Goal: Task Accomplishment & Management: Manage account settings

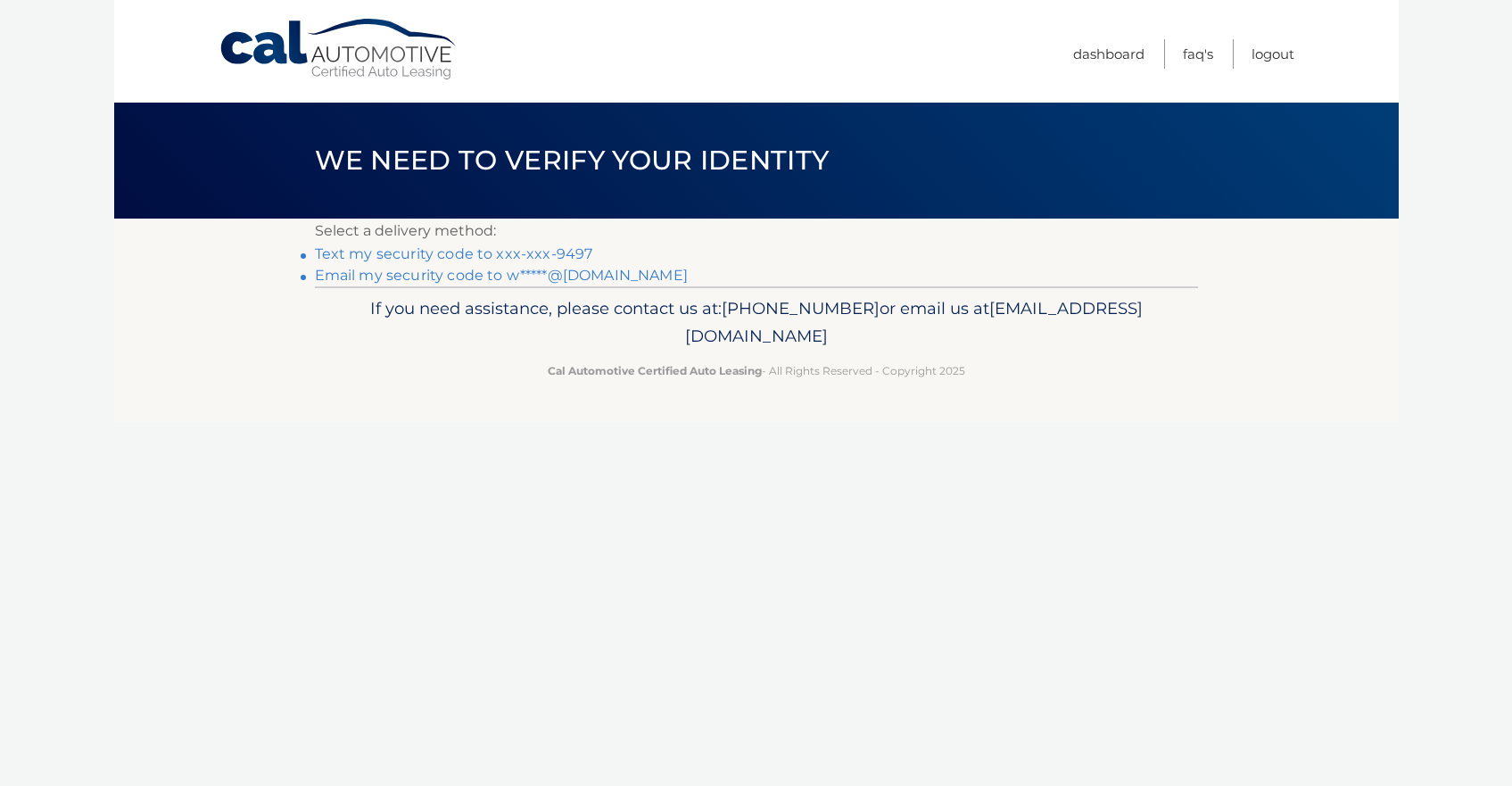
click at [412, 277] on link "Email my security code to w*****@hotmail.com" at bounding box center [501, 274] width 373 height 17
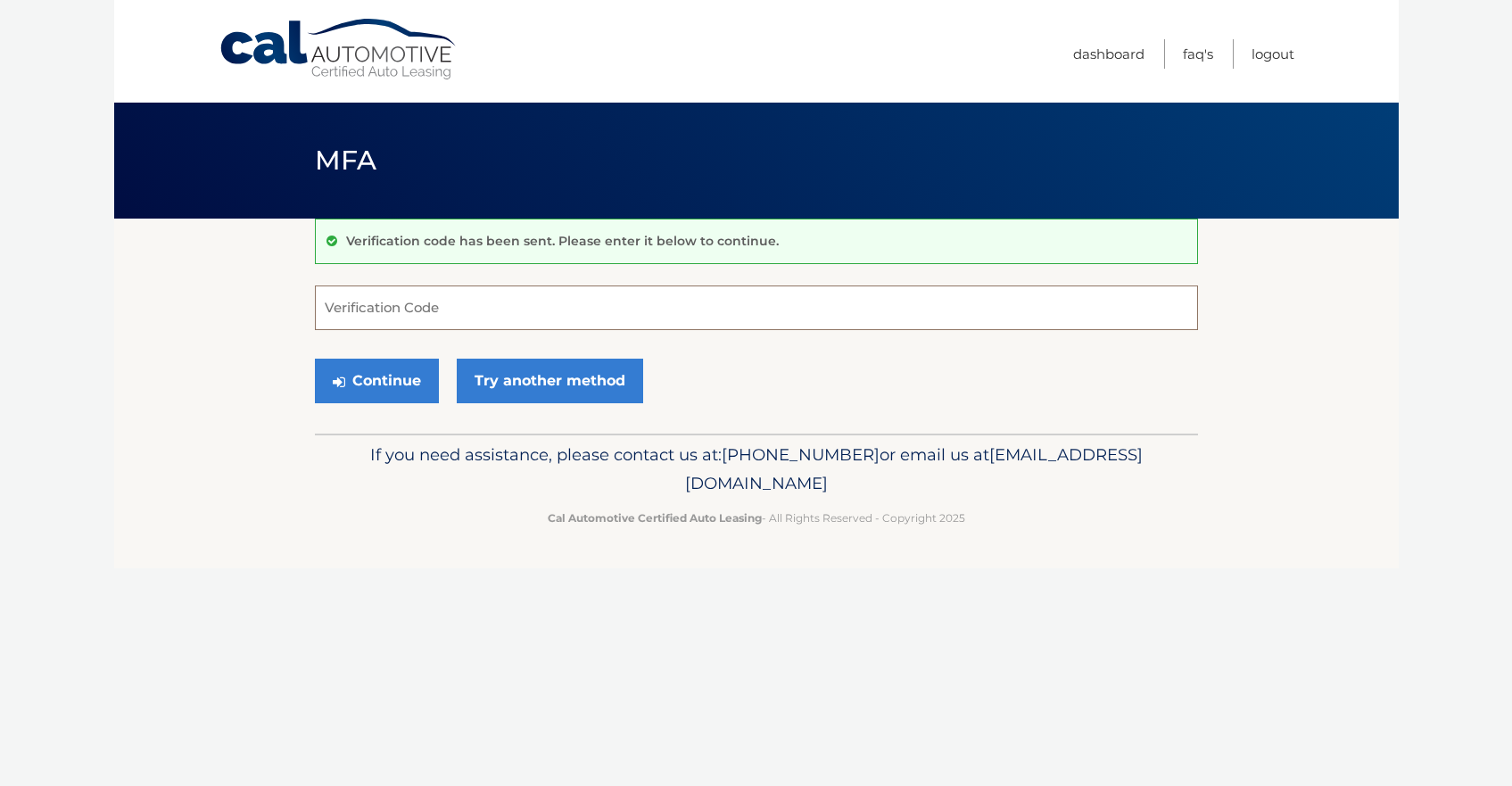
paste input "810645"
click at [369, 396] on button "Continue" at bounding box center [377, 380] width 124 height 44
click at [377, 393] on button "Continue" at bounding box center [377, 380] width 124 height 44
type input "810645"
click at [354, 379] on button "Continue" at bounding box center [377, 380] width 124 height 44
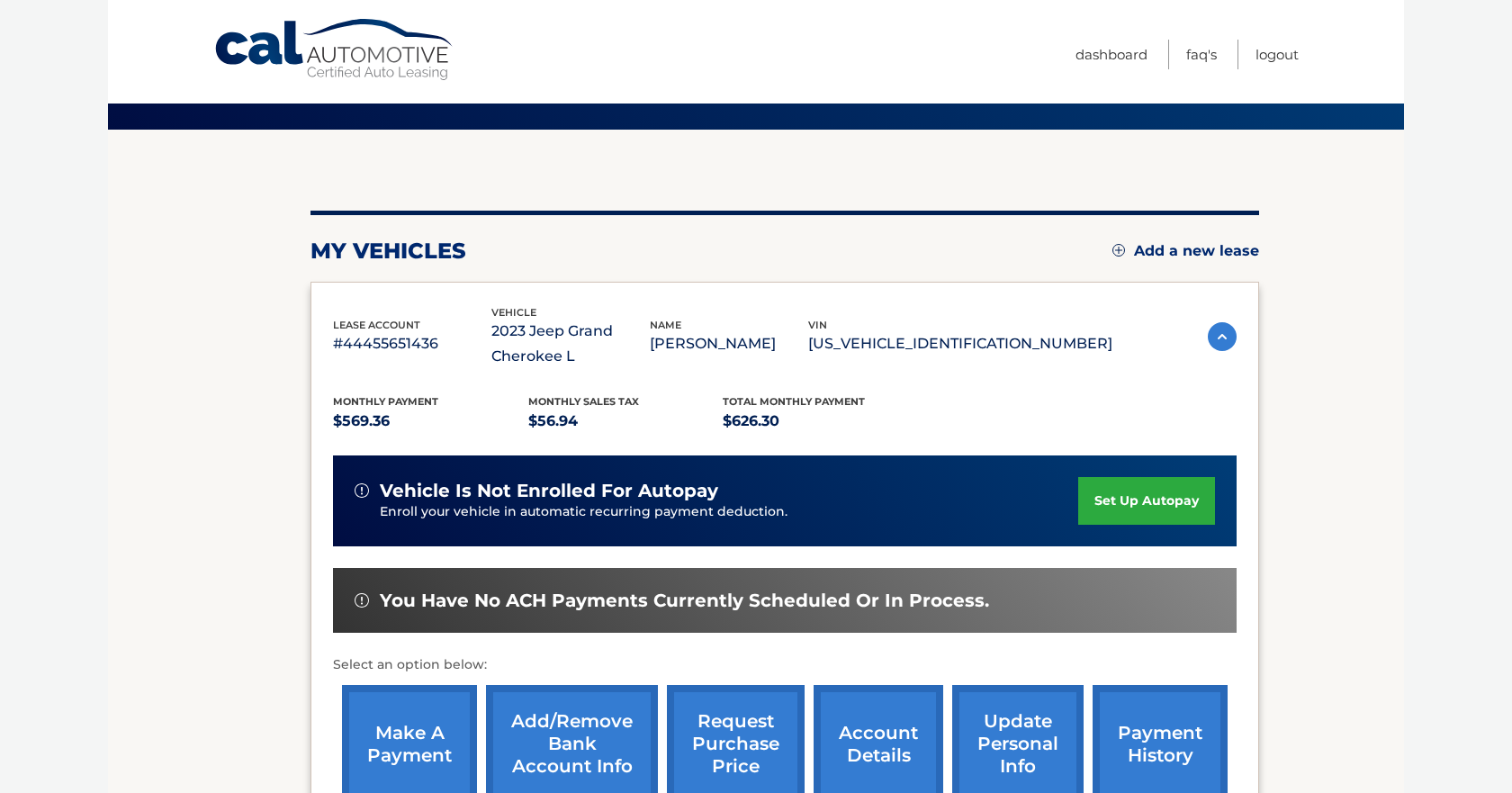
scroll to position [184, 0]
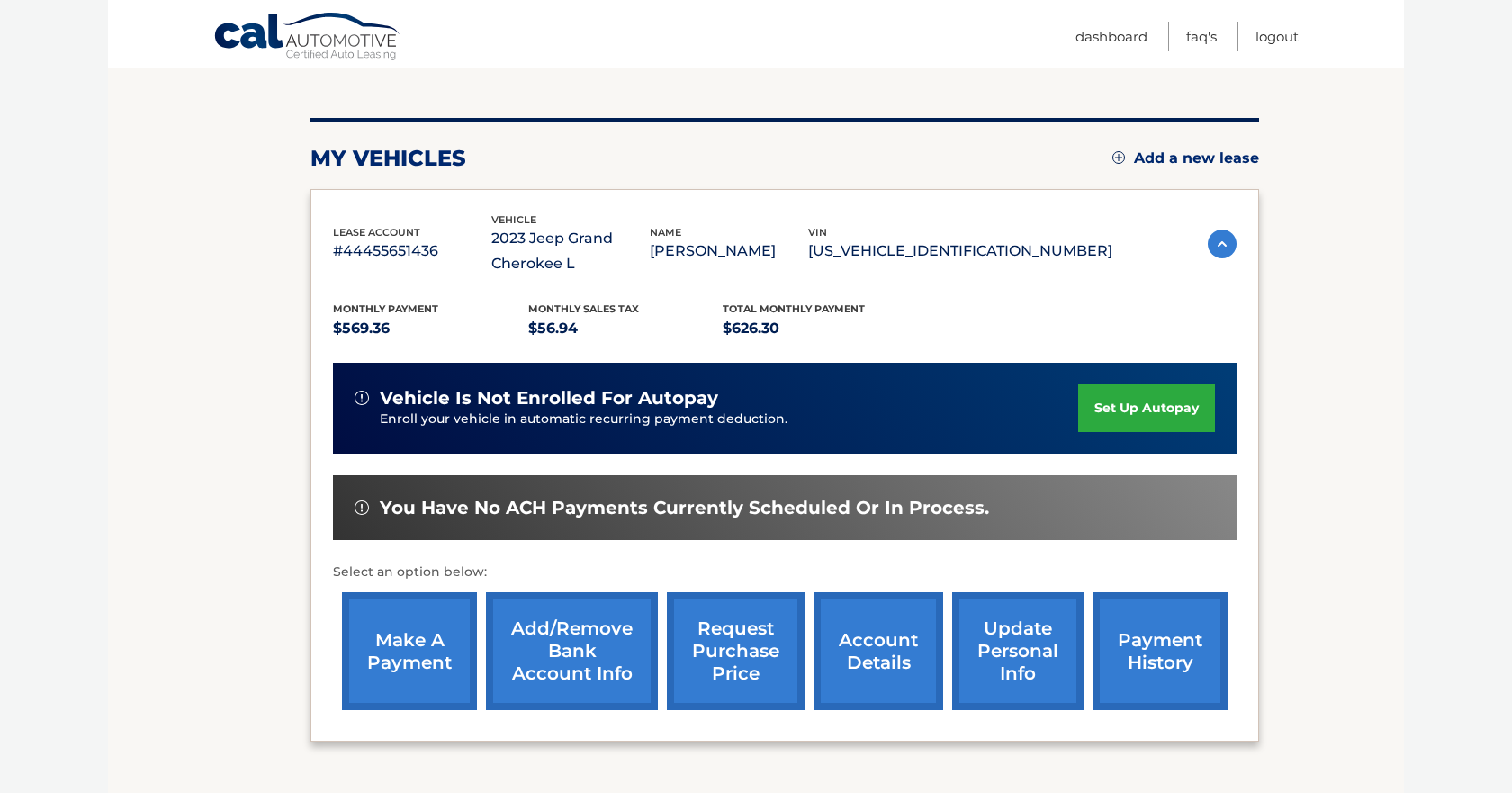
click at [410, 670] on link "make a payment" at bounding box center [410, 651] width 135 height 118
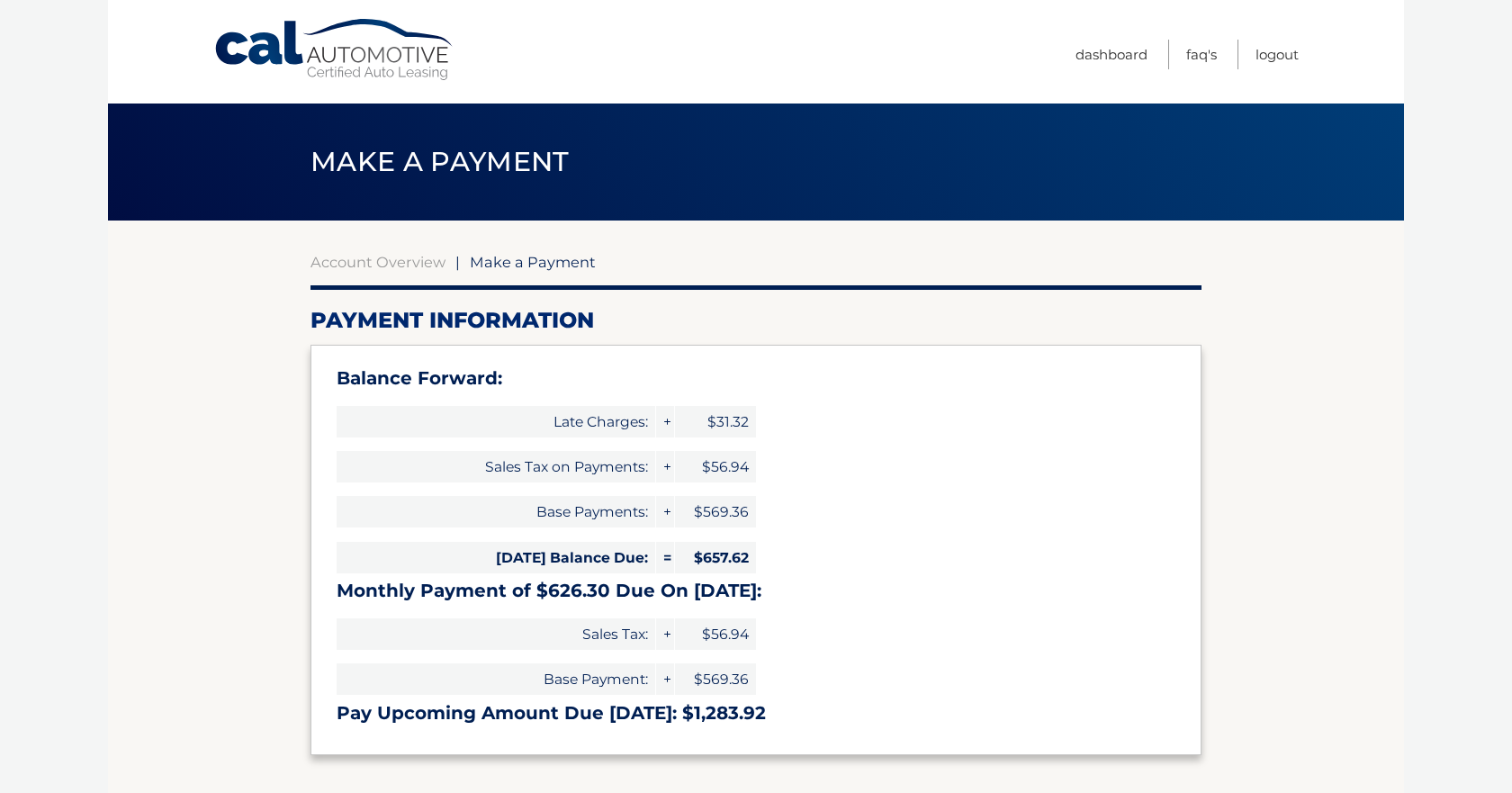
select select "ZWQ2ZGFiMTgtNjVlZC00ZTM0LWJjNGMtODA2OGQ1MGNiZDg2"
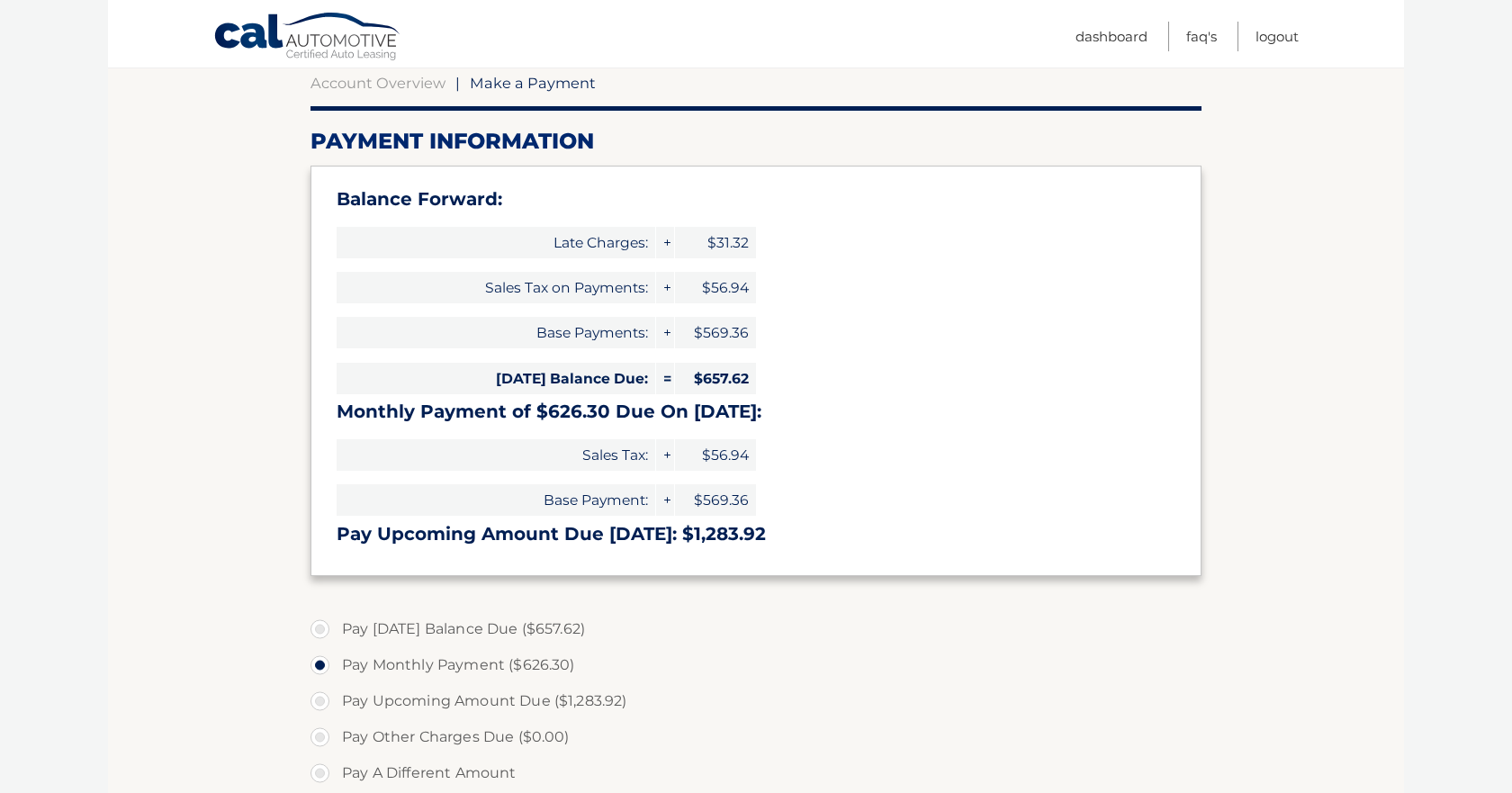
scroll to position [324, 0]
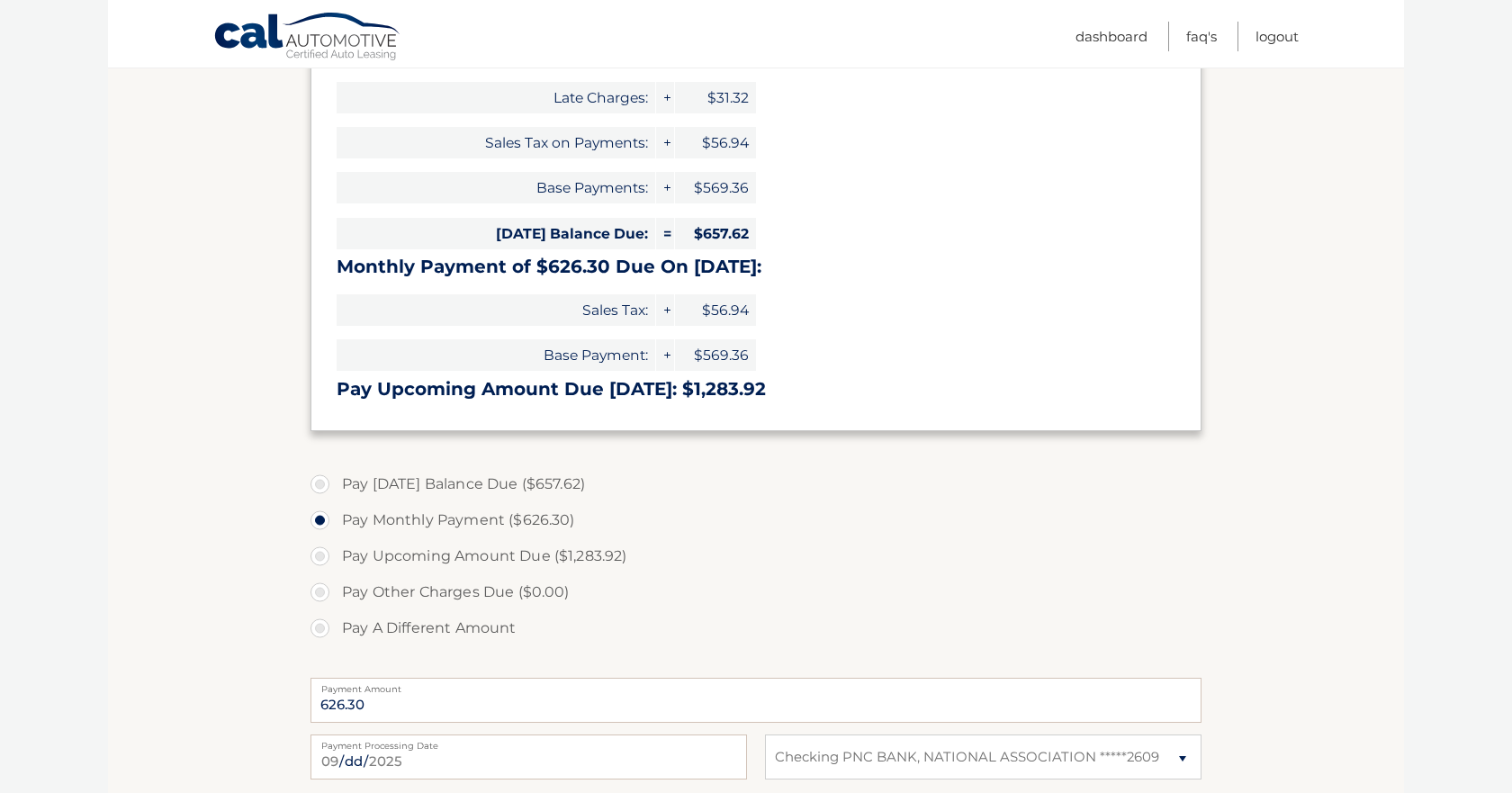
click at [317, 482] on label "Pay Today's Balance Due ($657.62)" at bounding box center [756, 484] width 892 height 36
click at [318, 482] on input "Pay Today's Balance Due ($657.62)" at bounding box center [327, 480] width 18 height 29
radio input "true"
type input "657.62"
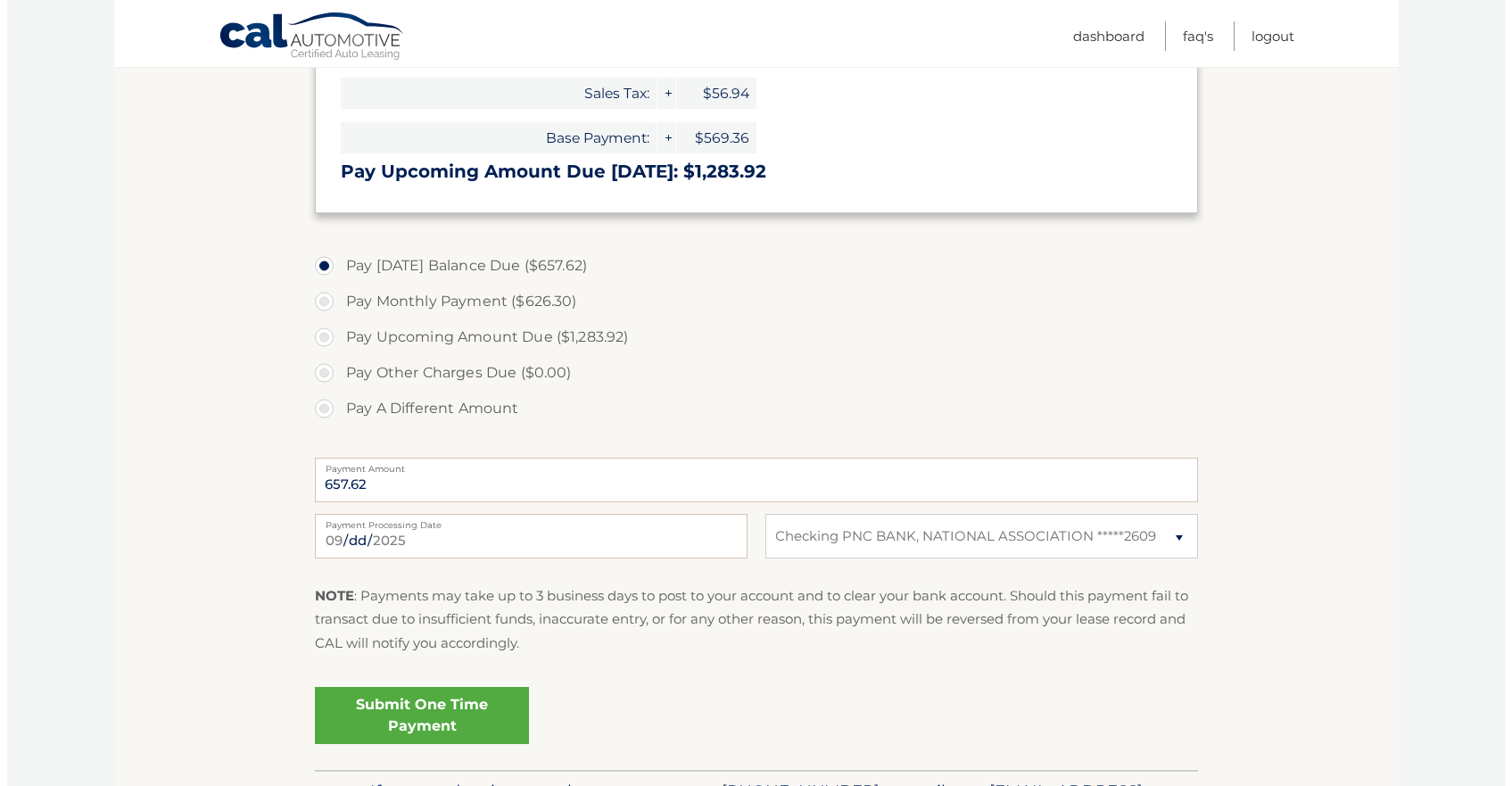
scroll to position [542, 0]
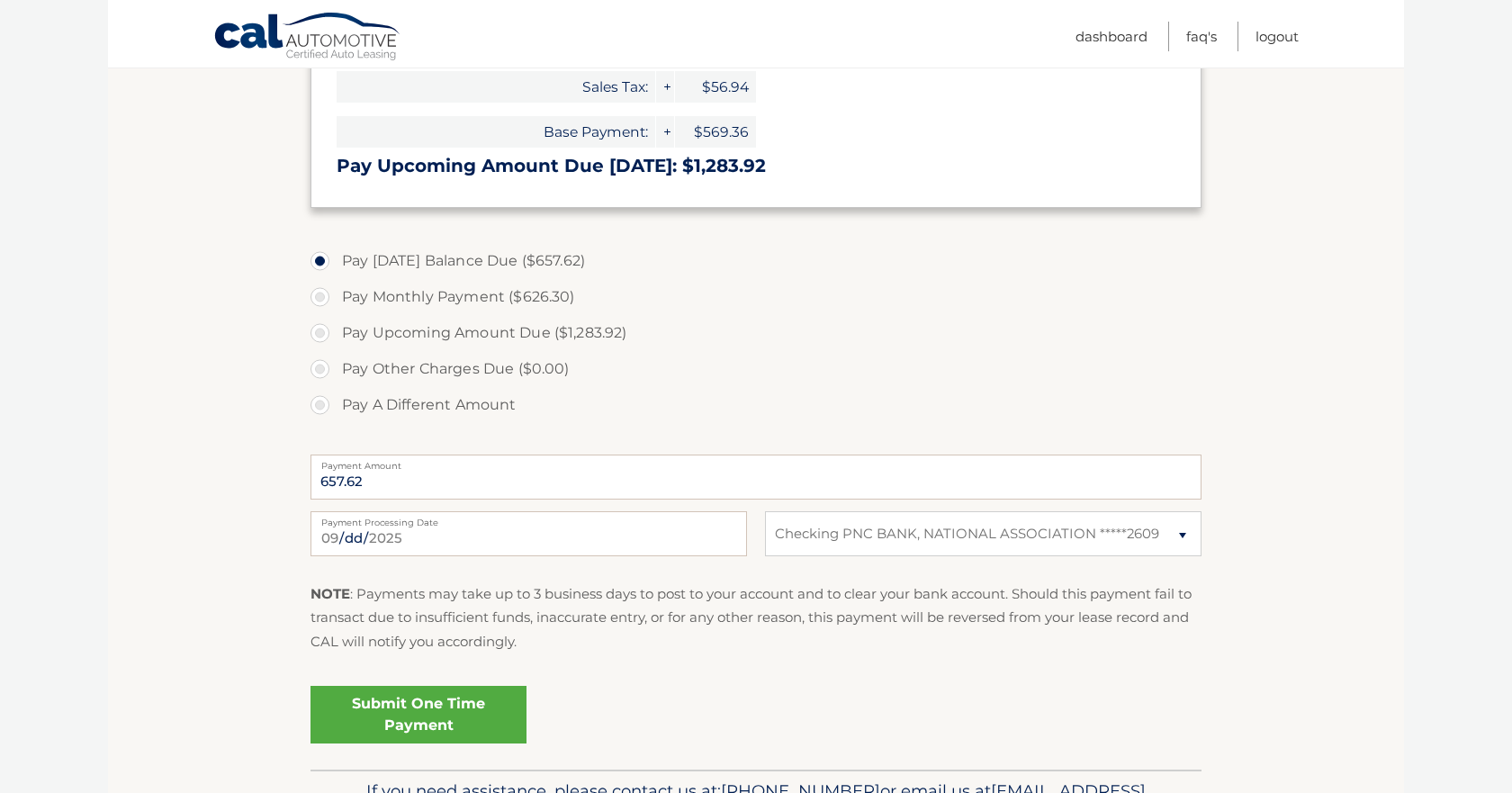
click at [403, 699] on link "Submit One Time Payment" at bounding box center [419, 715] width 216 height 58
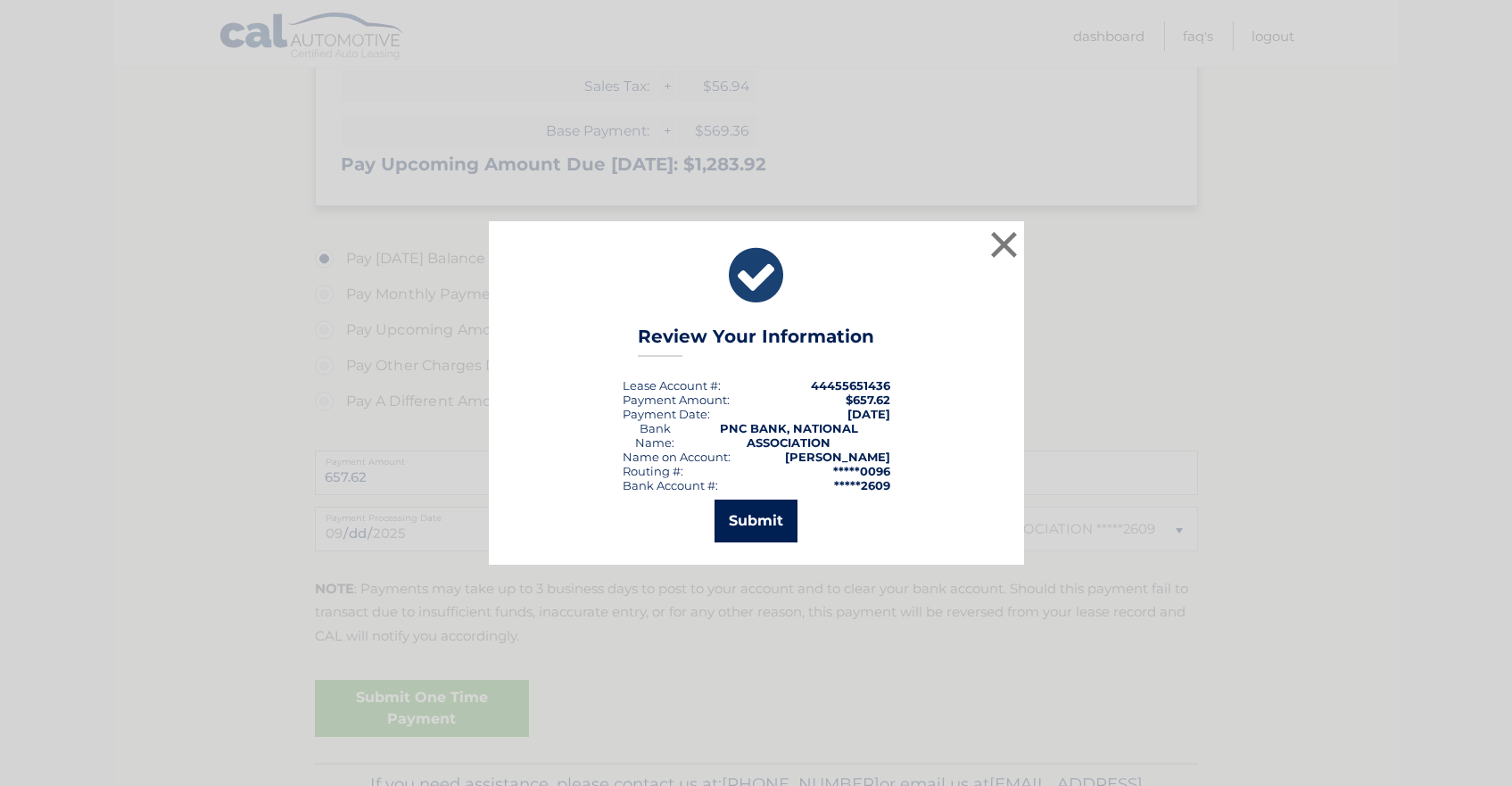
click at [749, 530] on button "Submit" at bounding box center [756, 521] width 83 height 43
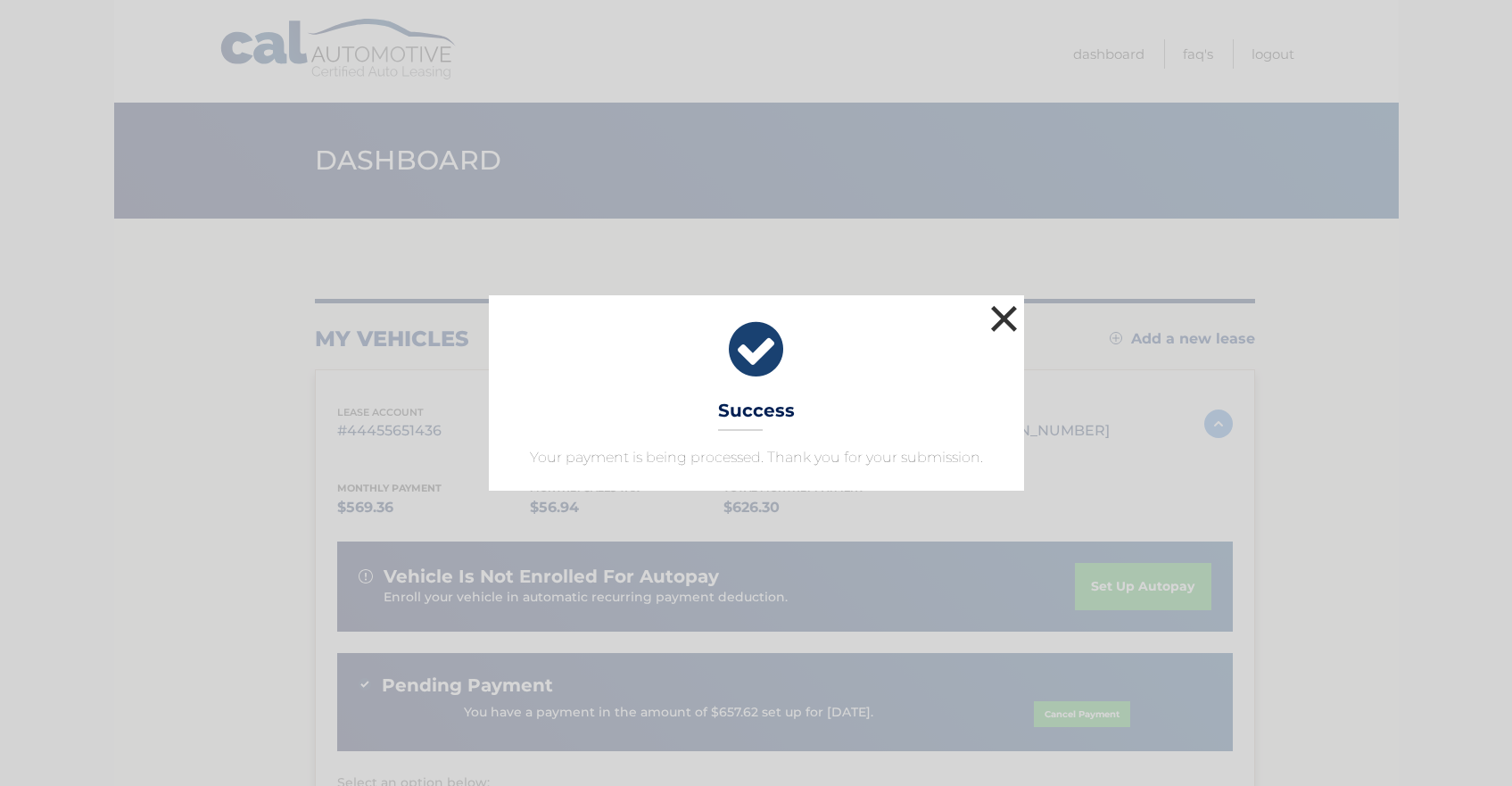
click at [1003, 319] on button "×" at bounding box center [1004, 319] width 35 height 35
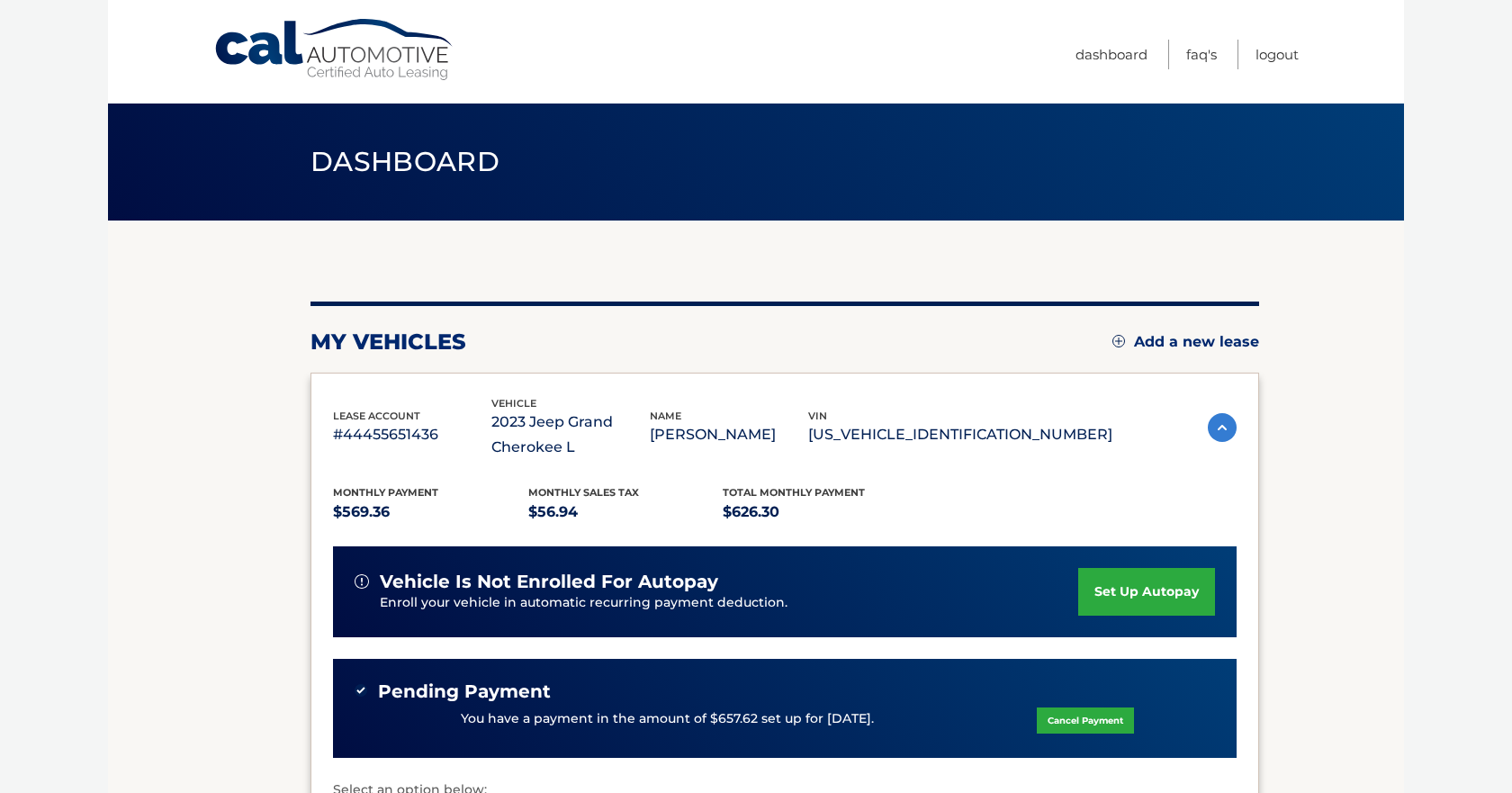
click at [1157, 599] on link "set up autopay" at bounding box center [1147, 592] width 137 height 48
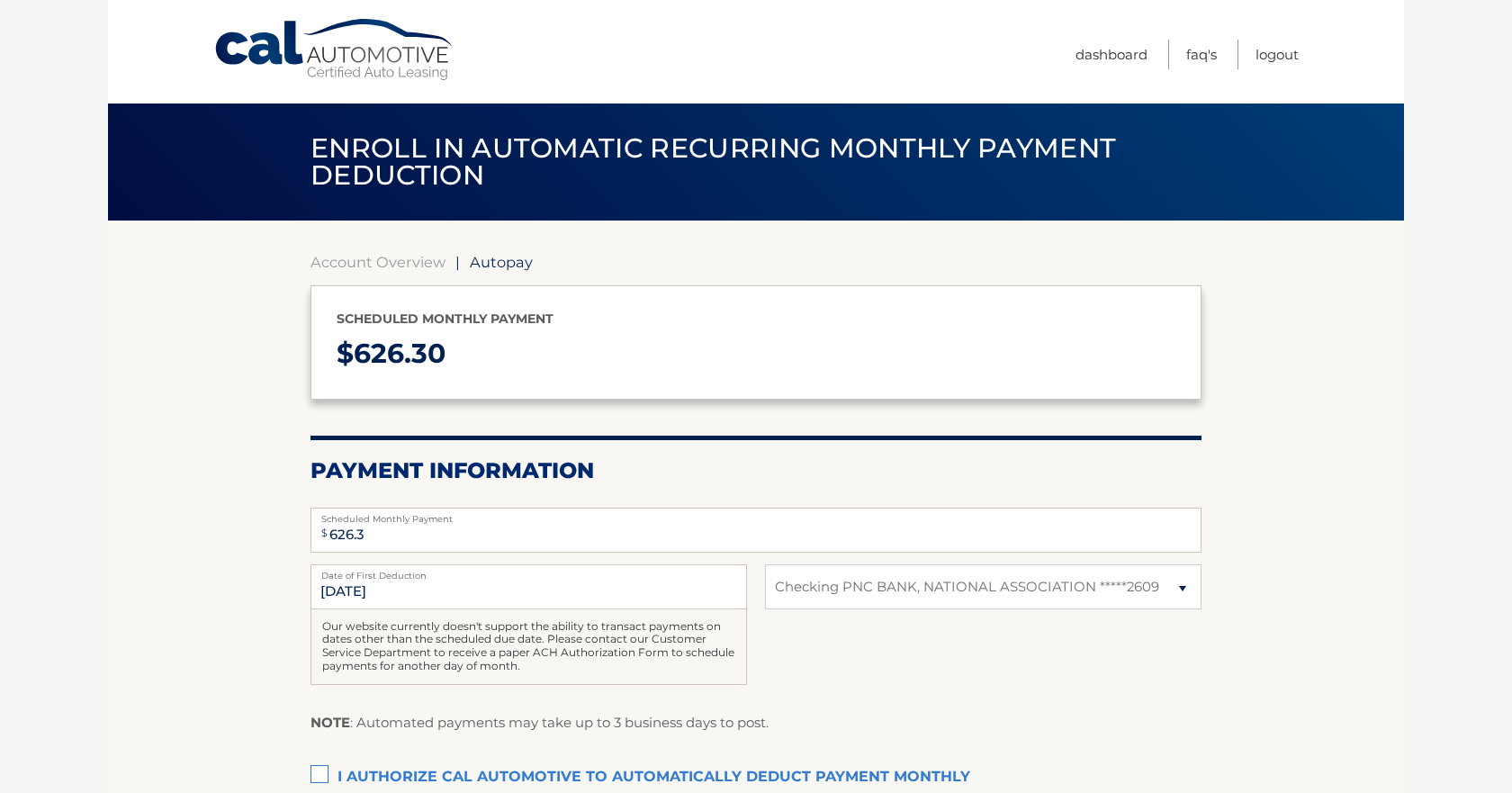
select select "ZWQ2ZGFiMTgtNjVlZC00ZTM0LWJjNGMtODA2OGQ1MGNiZDg2"
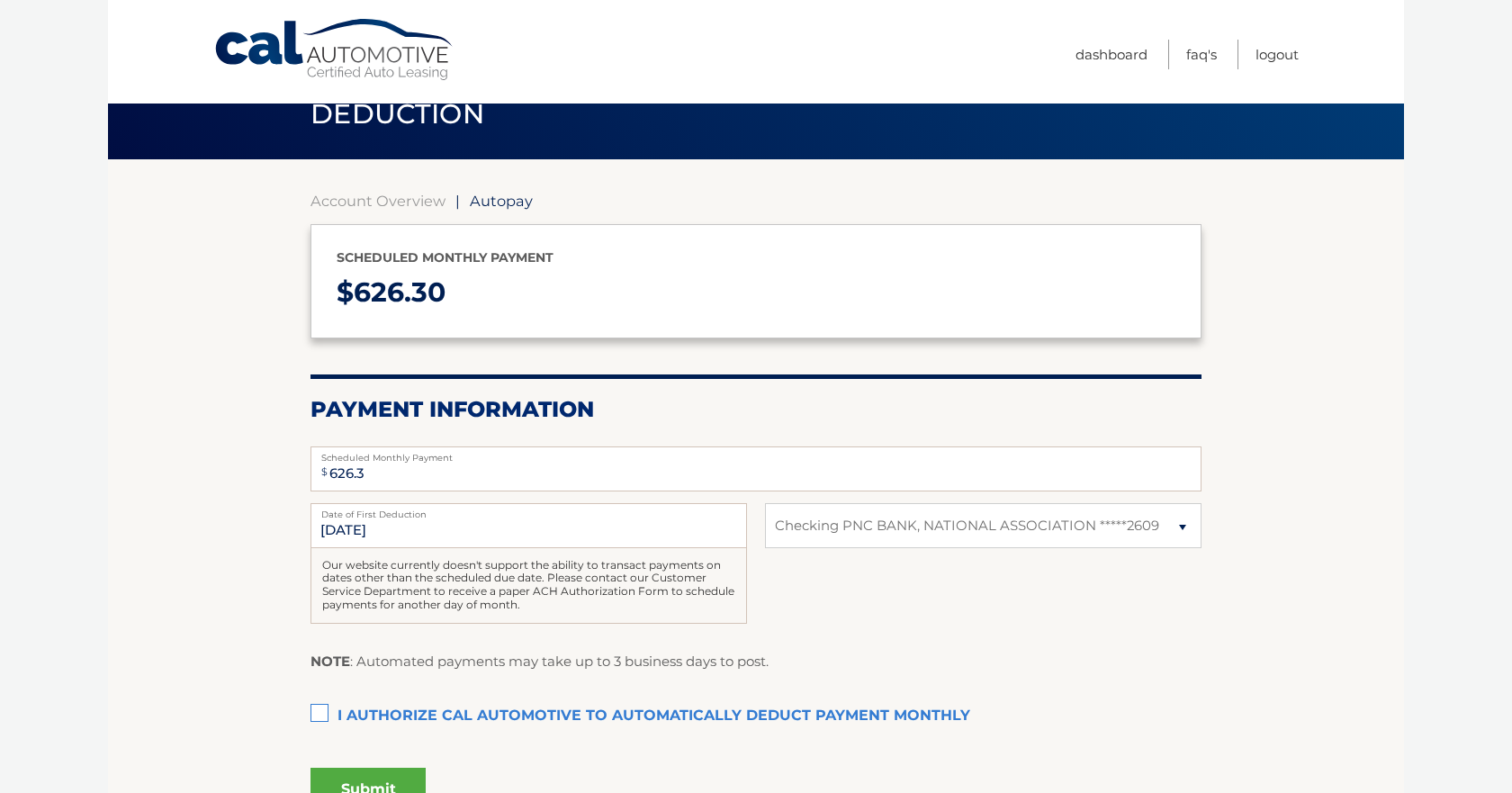
scroll to position [79, 0]
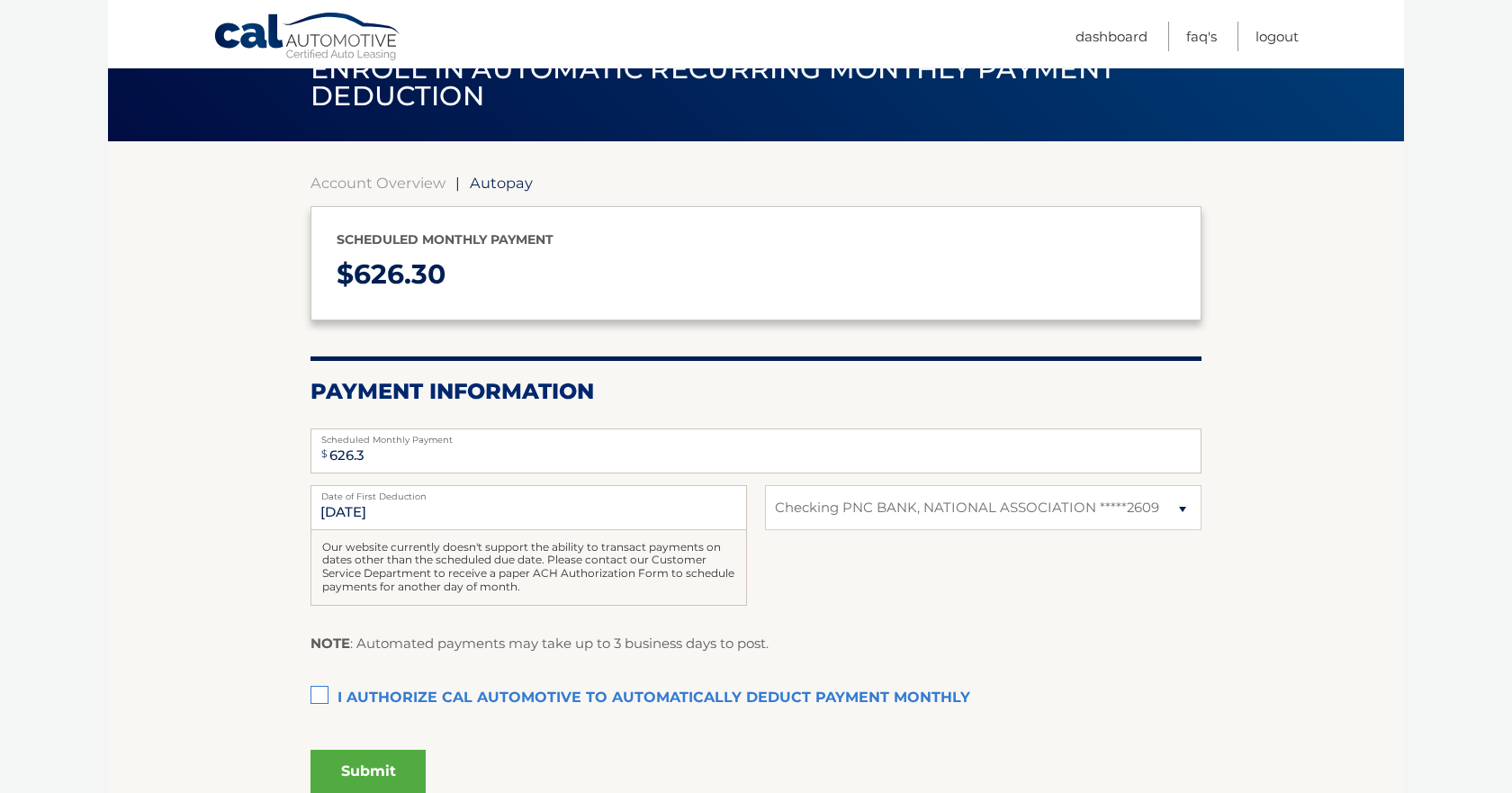
click at [314, 695] on label "I authorize cal automotive to automatically deduct payment monthly This checkbo…" at bounding box center [756, 698] width 892 height 36
click at [0, 0] on input "I authorize cal automotive to automatically deduct payment monthly This checkbo…" at bounding box center [0, 0] width 0 height 0
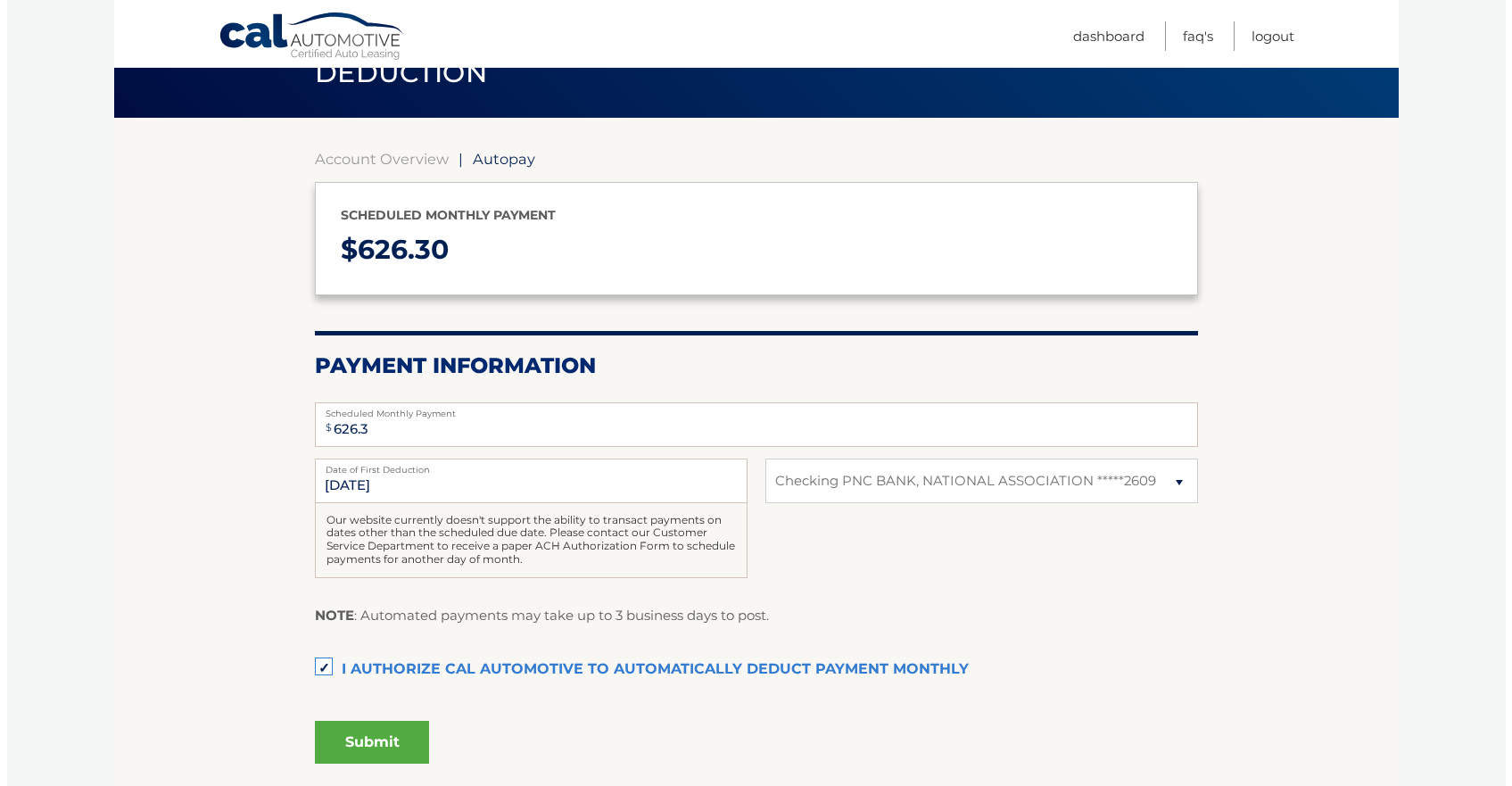
scroll to position [111, 0]
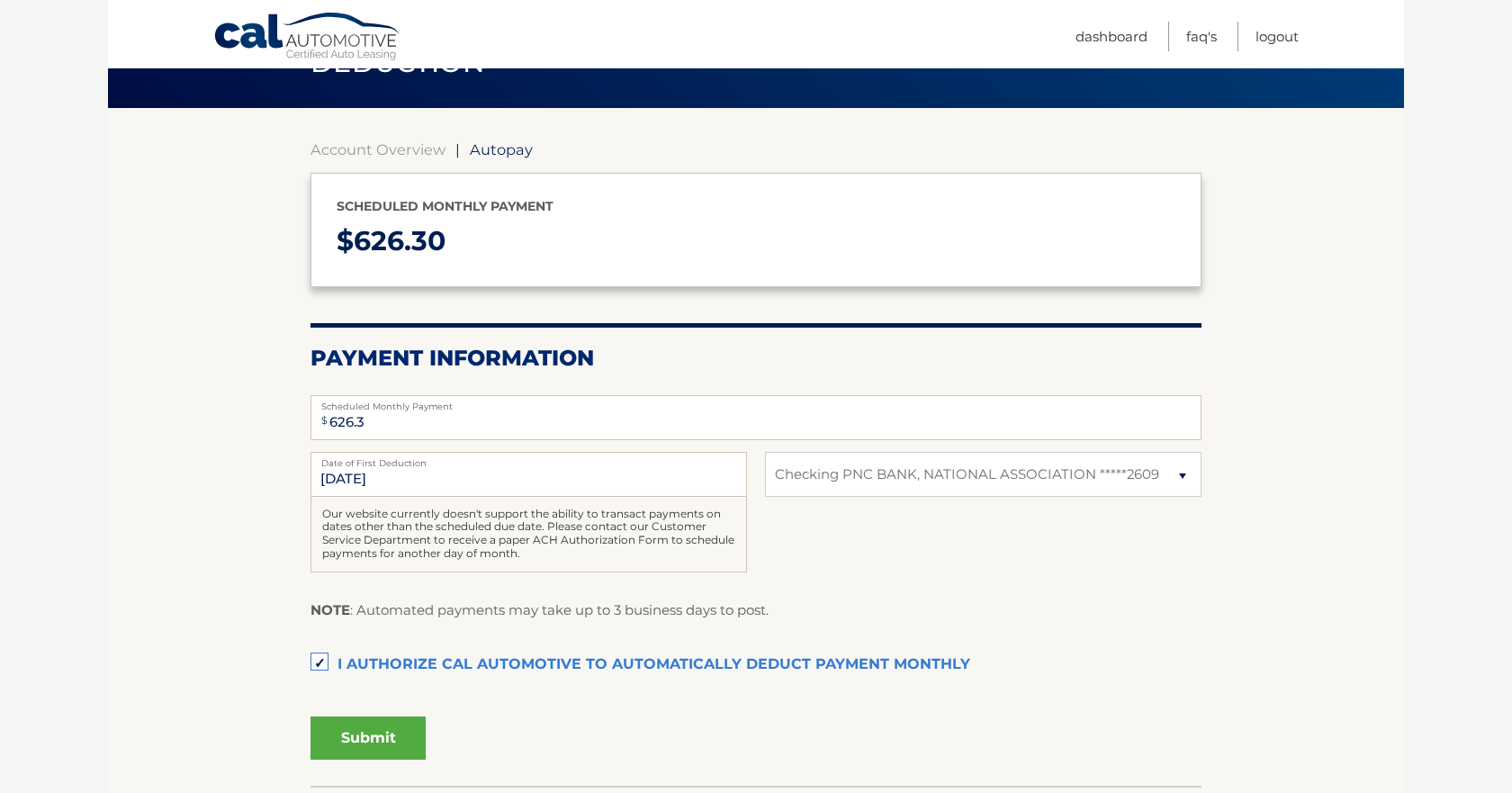
click at [381, 734] on button "Submit" at bounding box center [368, 738] width 115 height 44
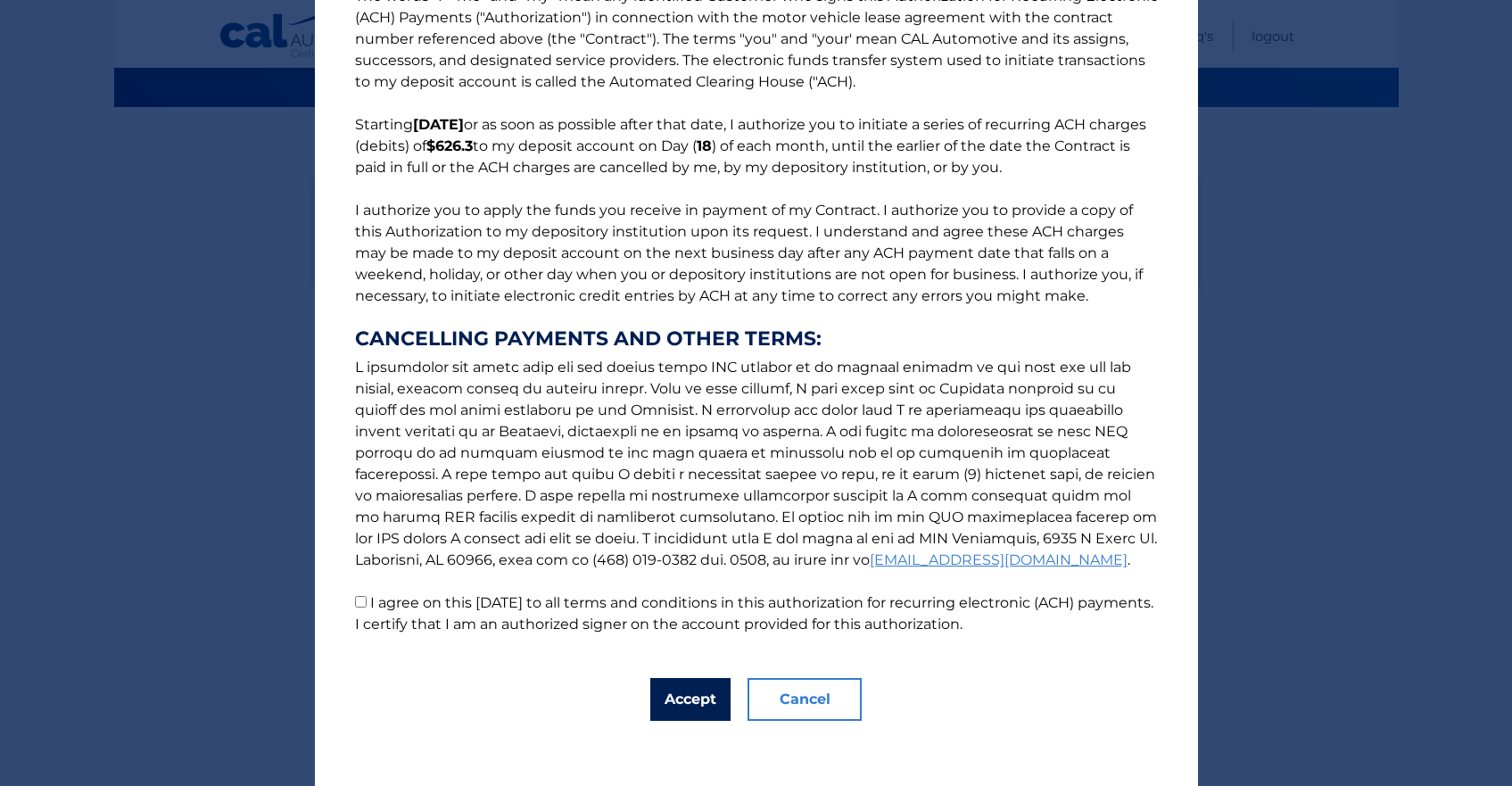
scroll to position [56, 0]
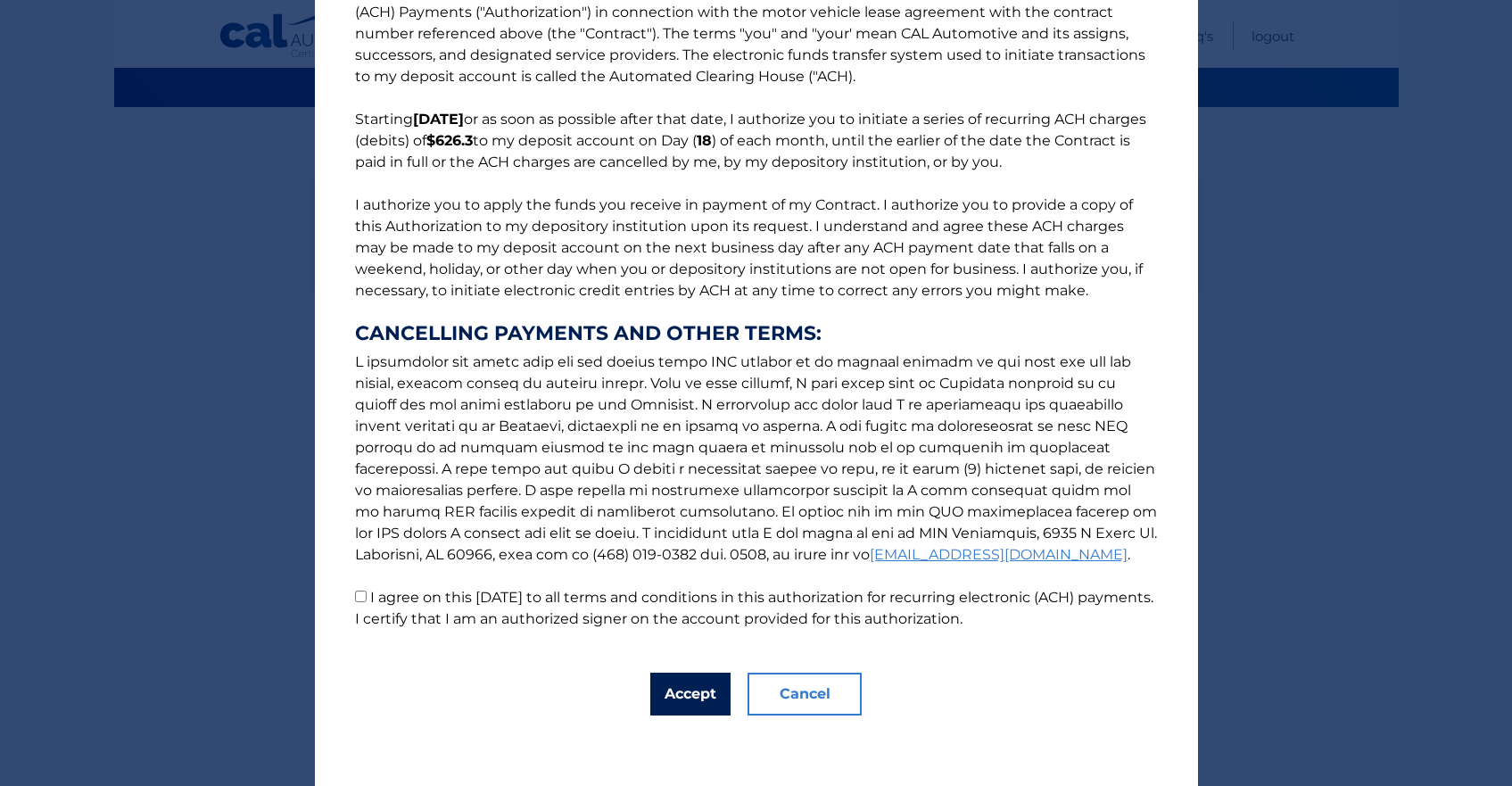
click at [689, 693] on button "Accept" at bounding box center [691, 695] width 81 height 43
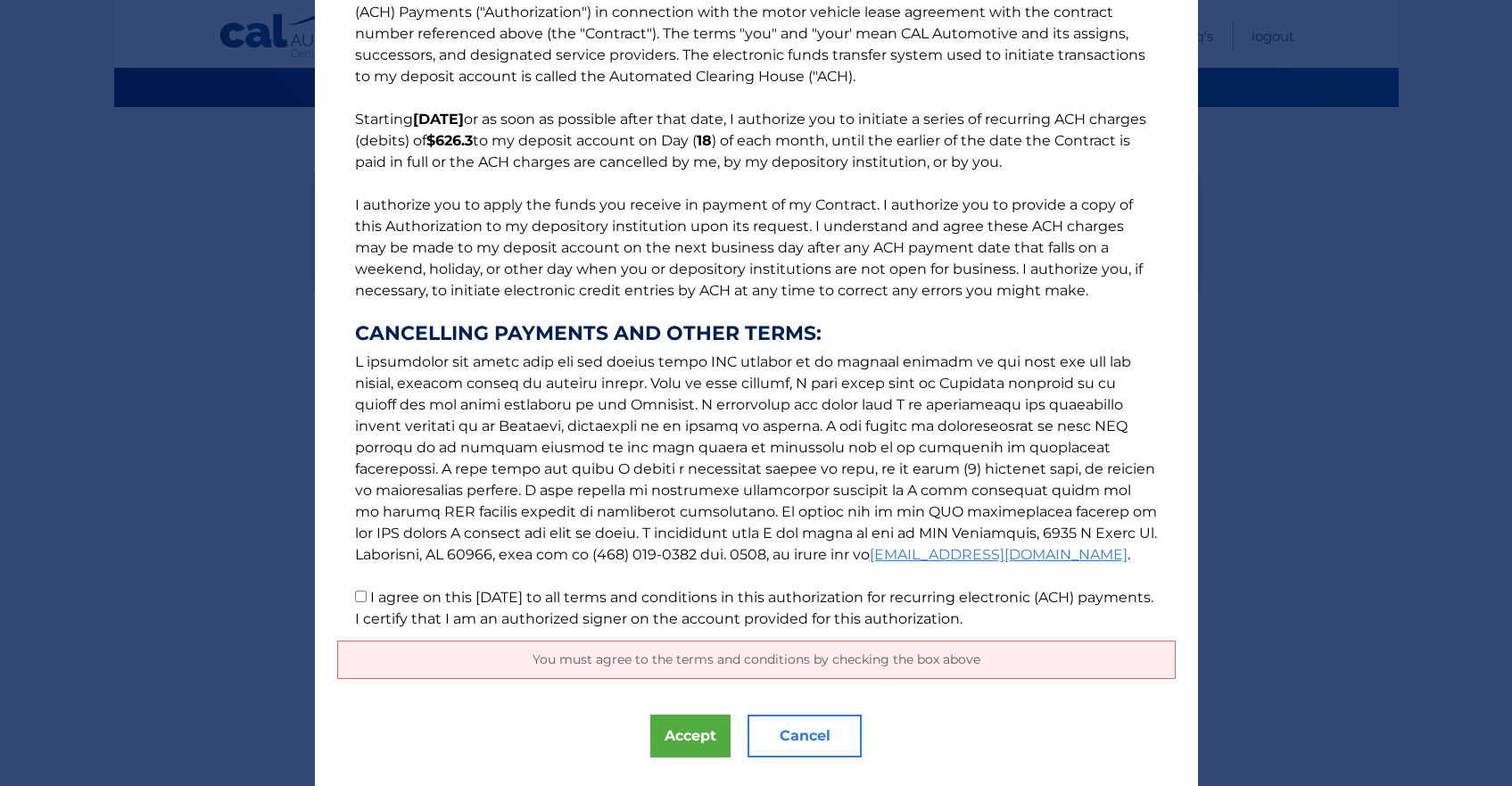
click at [355, 597] on input "I agree on this 09/07/2025 to all terms and conditions in this authorization fo…" at bounding box center [361, 596] width 12 height 12
checkbox input "true"
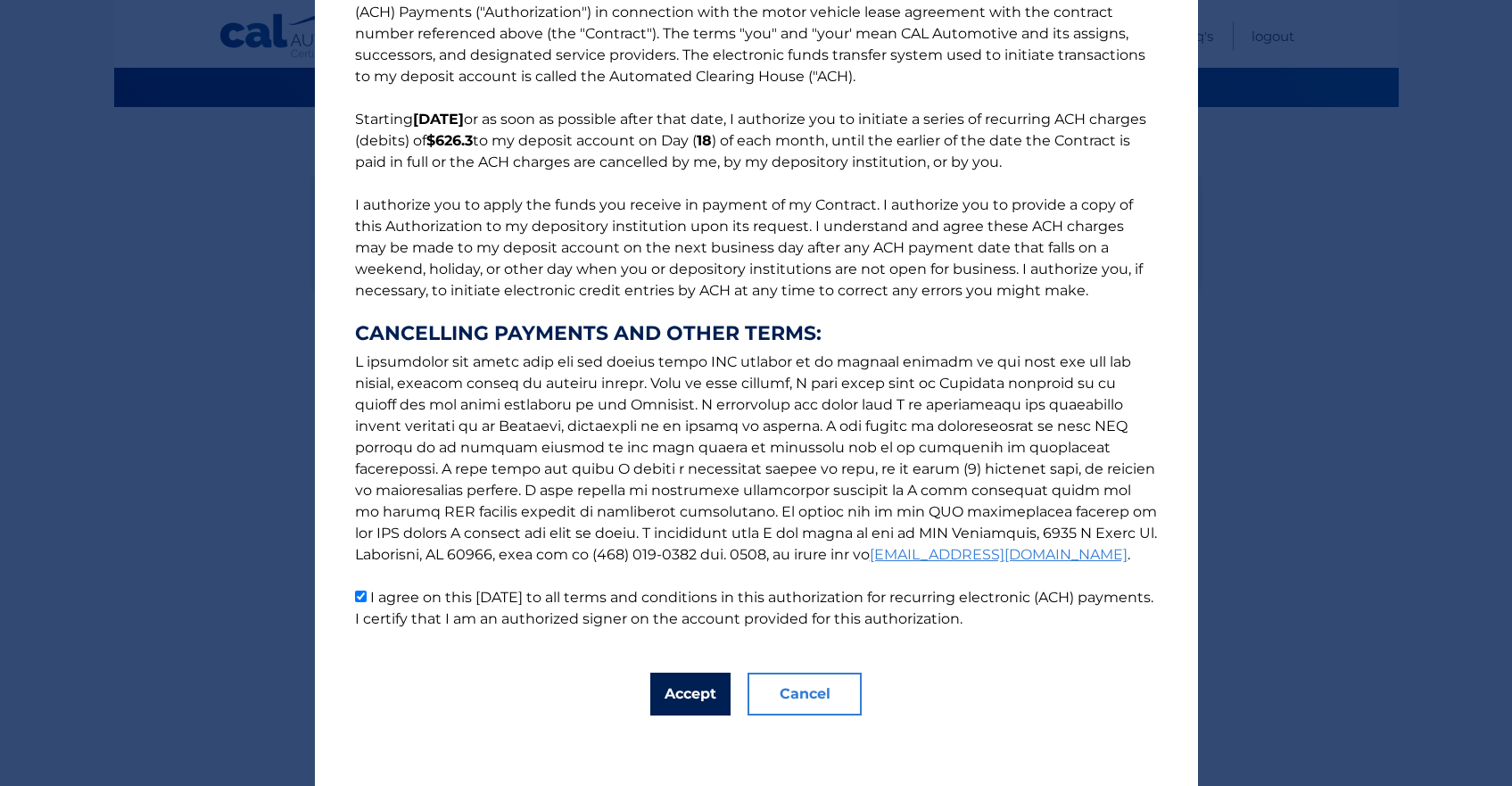
click at [680, 693] on button "Accept" at bounding box center [691, 695] width 81 height 43
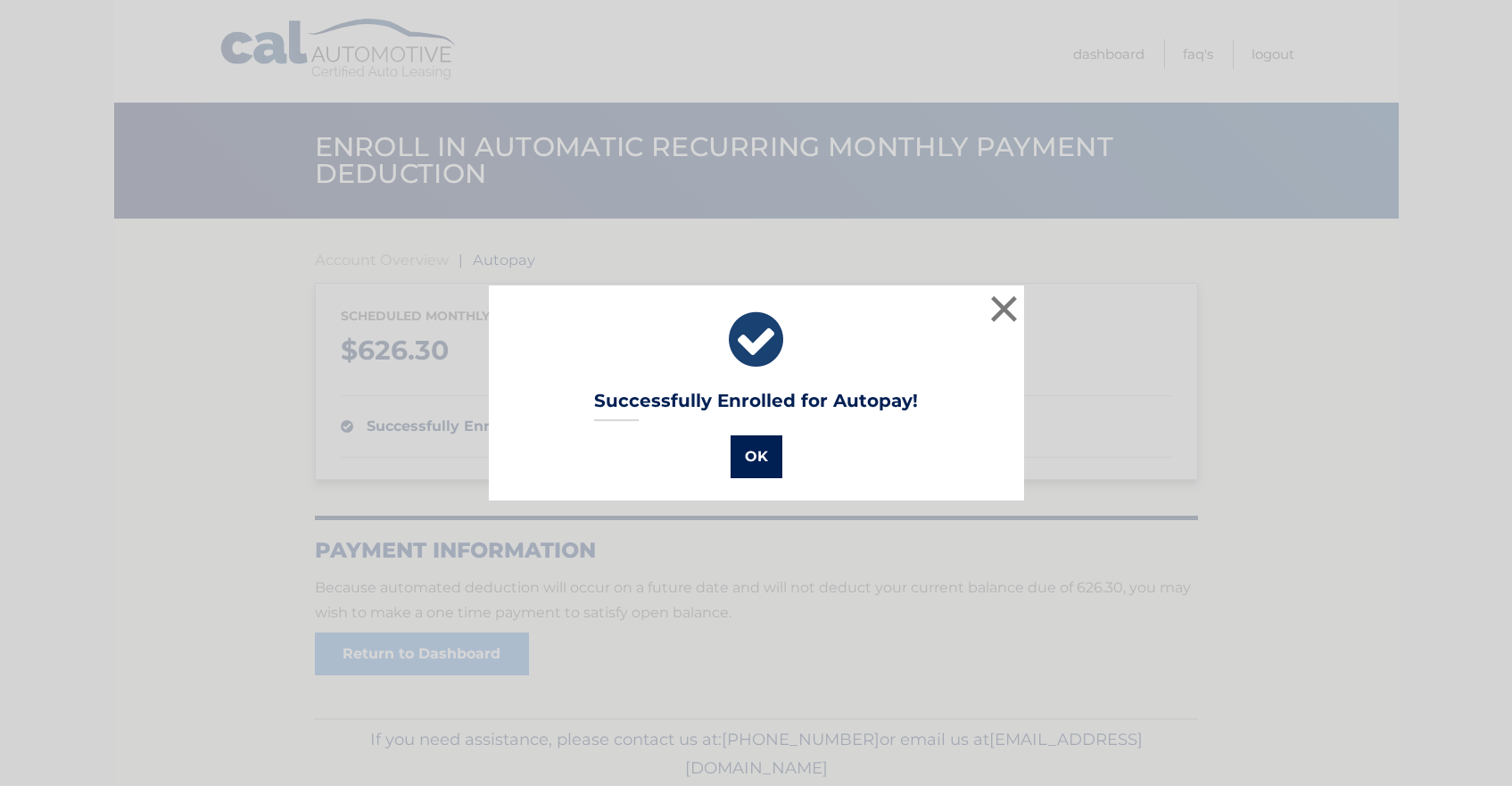
click at [750, 456] on button "OK" at bounding box center [756, 456] width 52 height 43
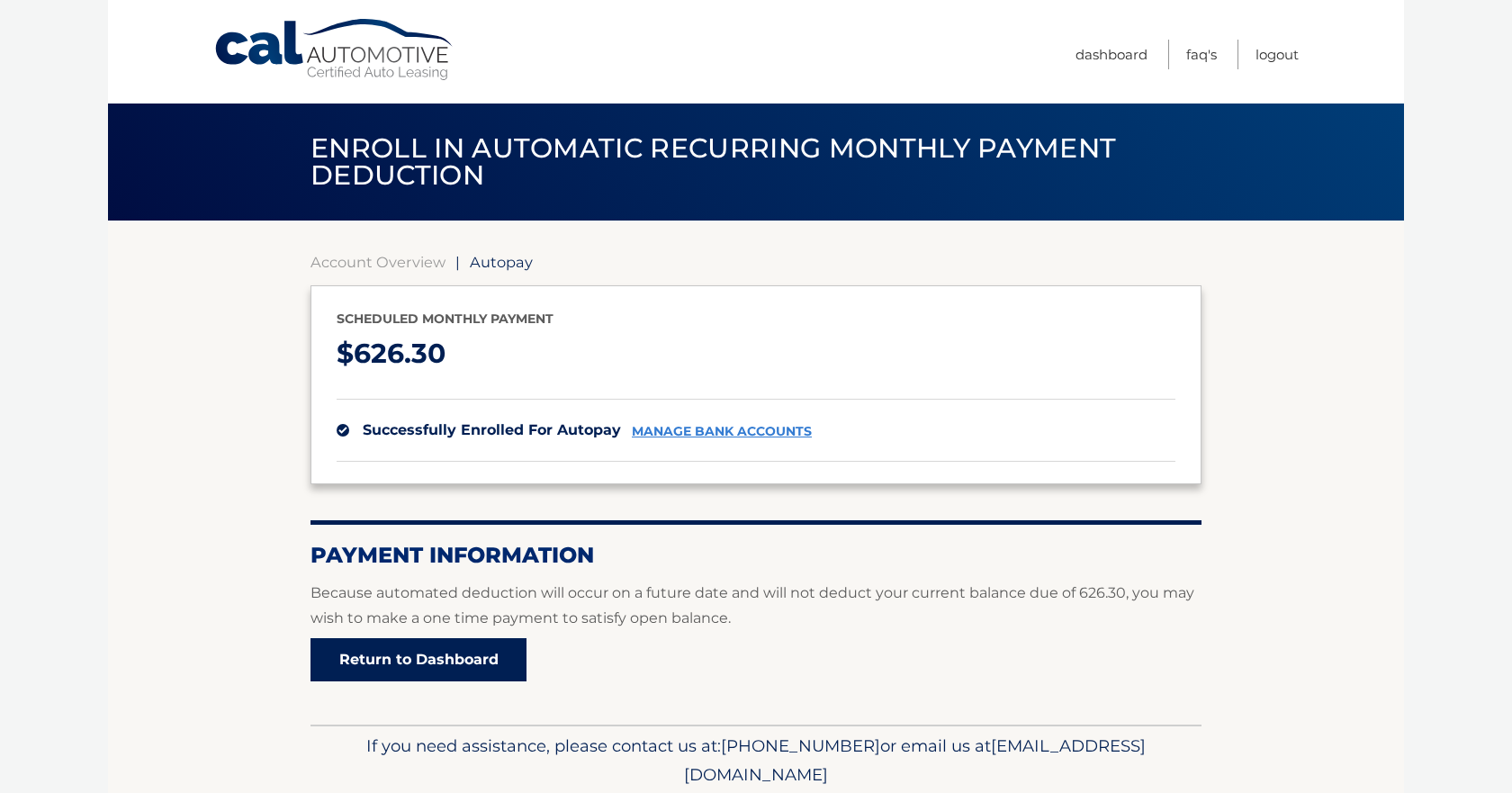
click at [431, 676] on link "Return to Dashboard" at bounding box center [419, 660] width 216 height 44
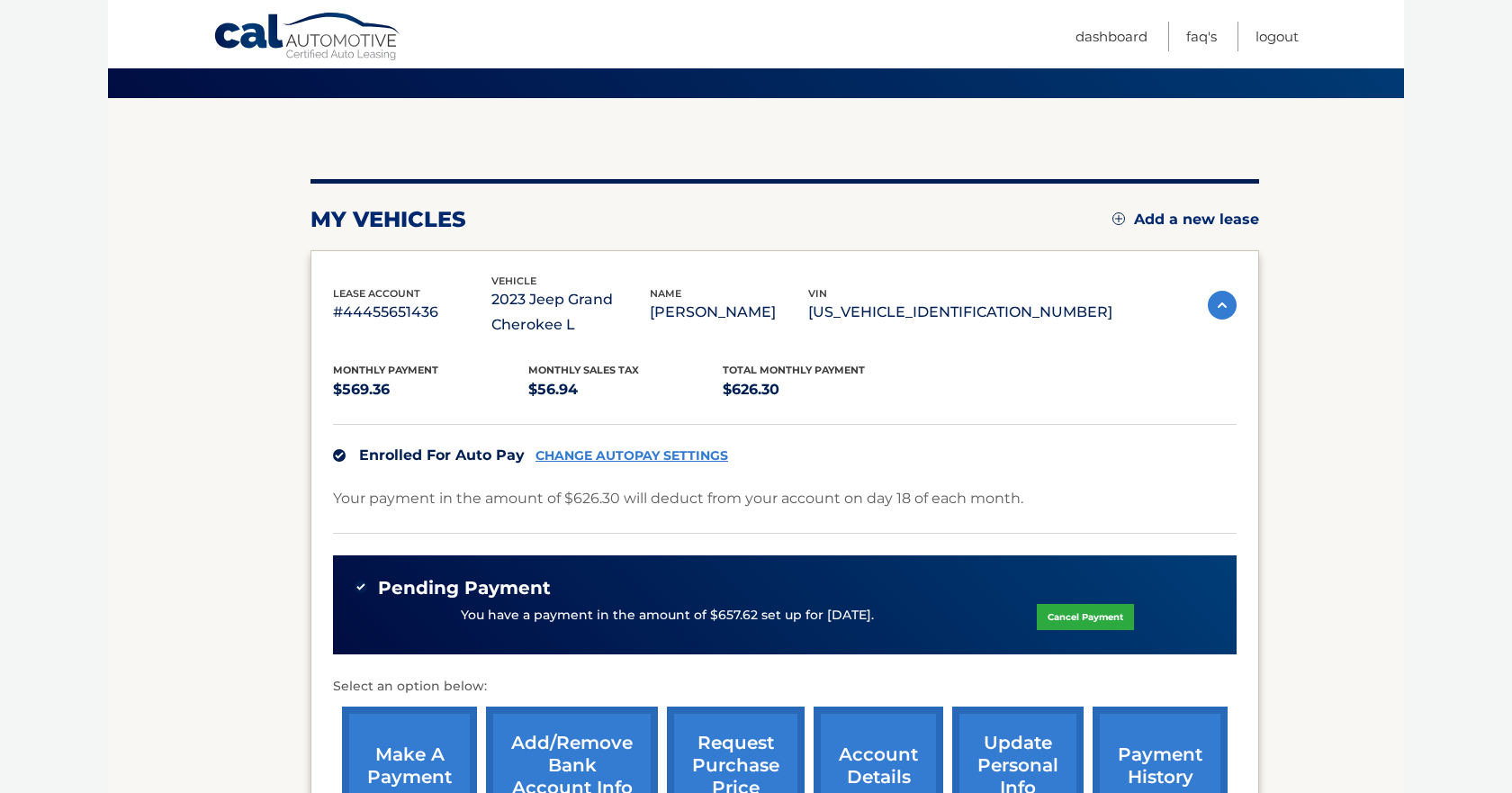
scroll to position [159, 0]
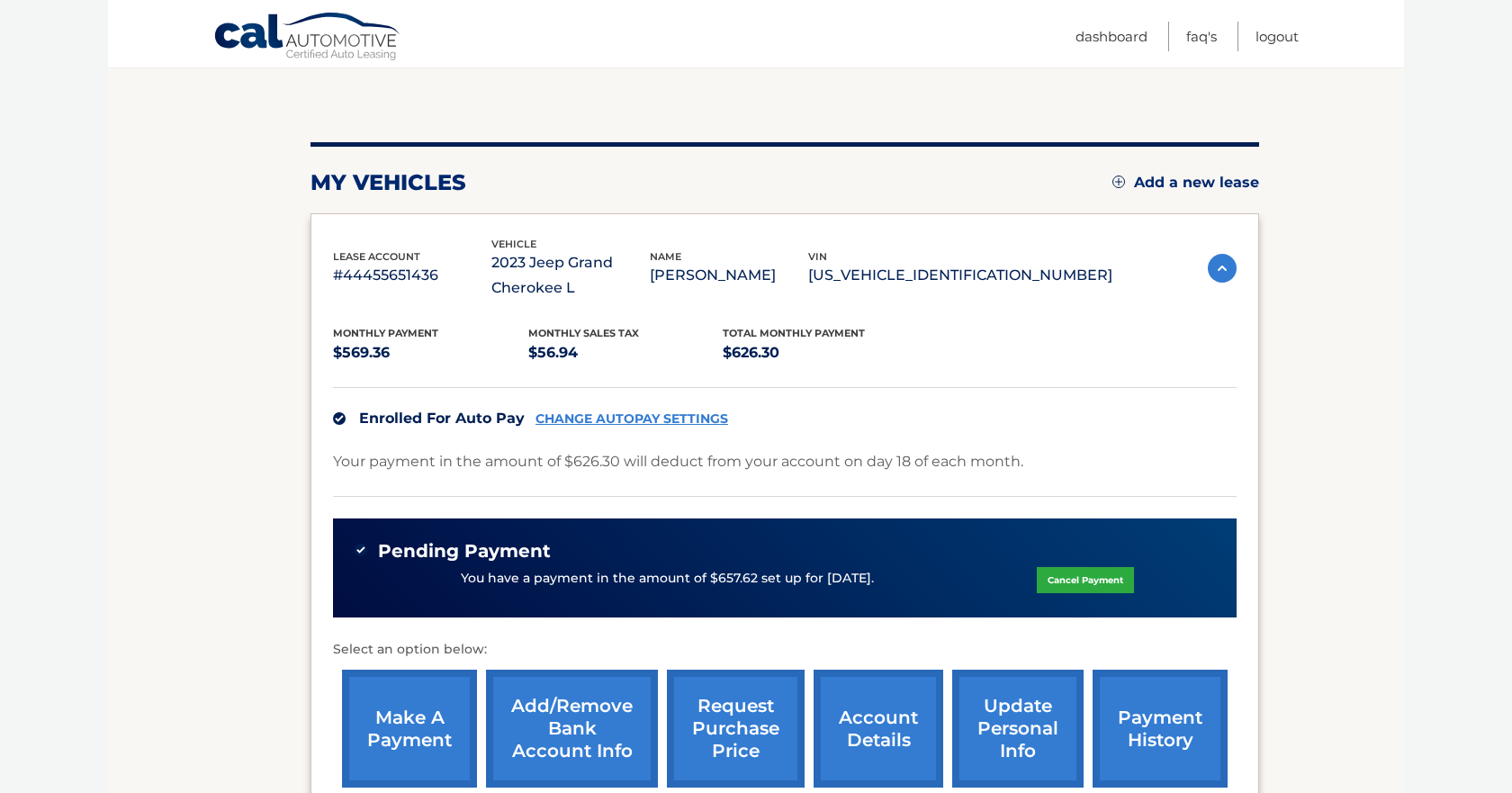
click at [878, 728] on link "account details" at bounding box center [879, 728] width 130 height 118
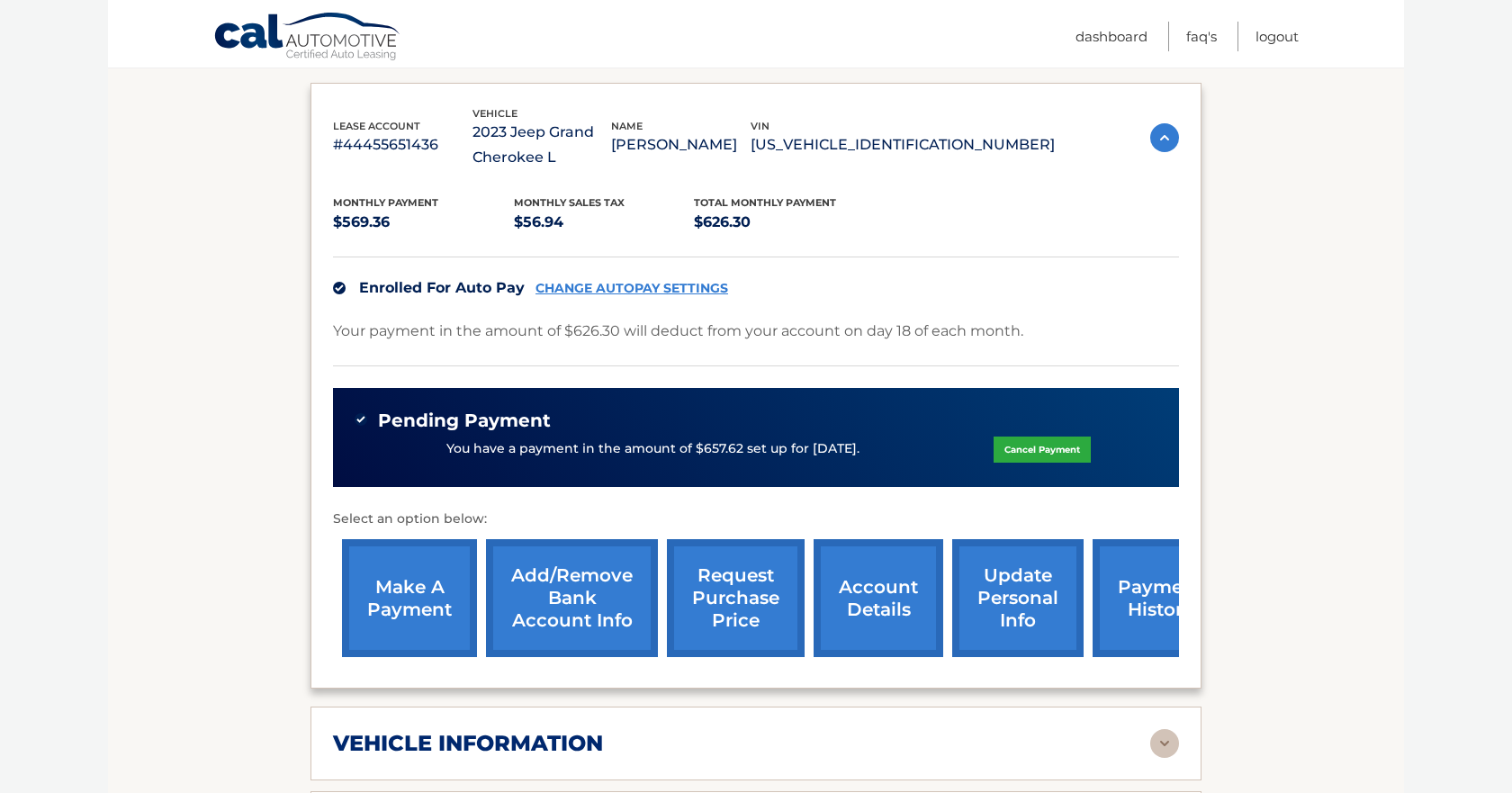
scroll to position [482, 0]
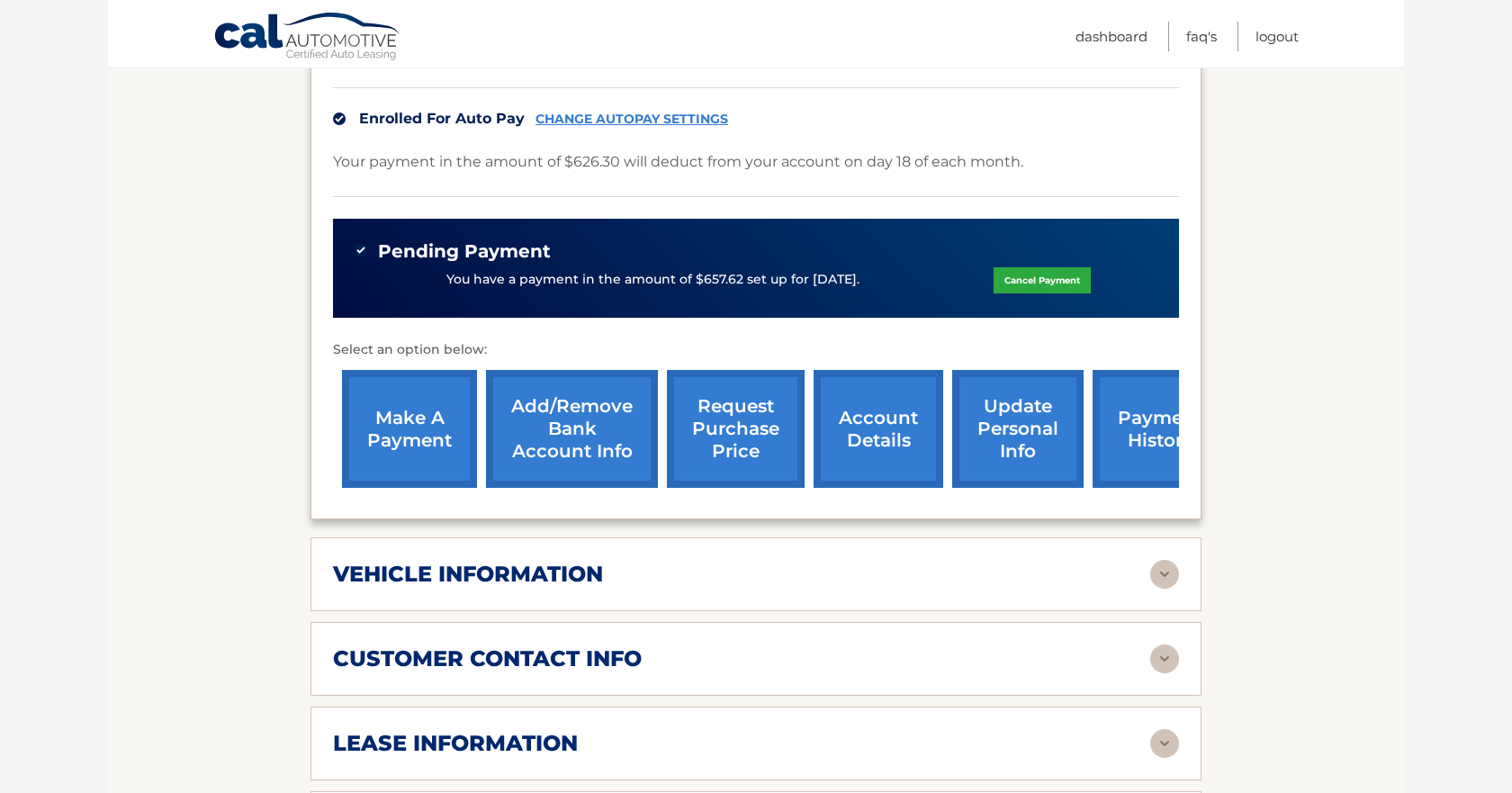
click at [1038, 419] on link "update personal info" at bounding box center [1018, 429] width 131 height 118
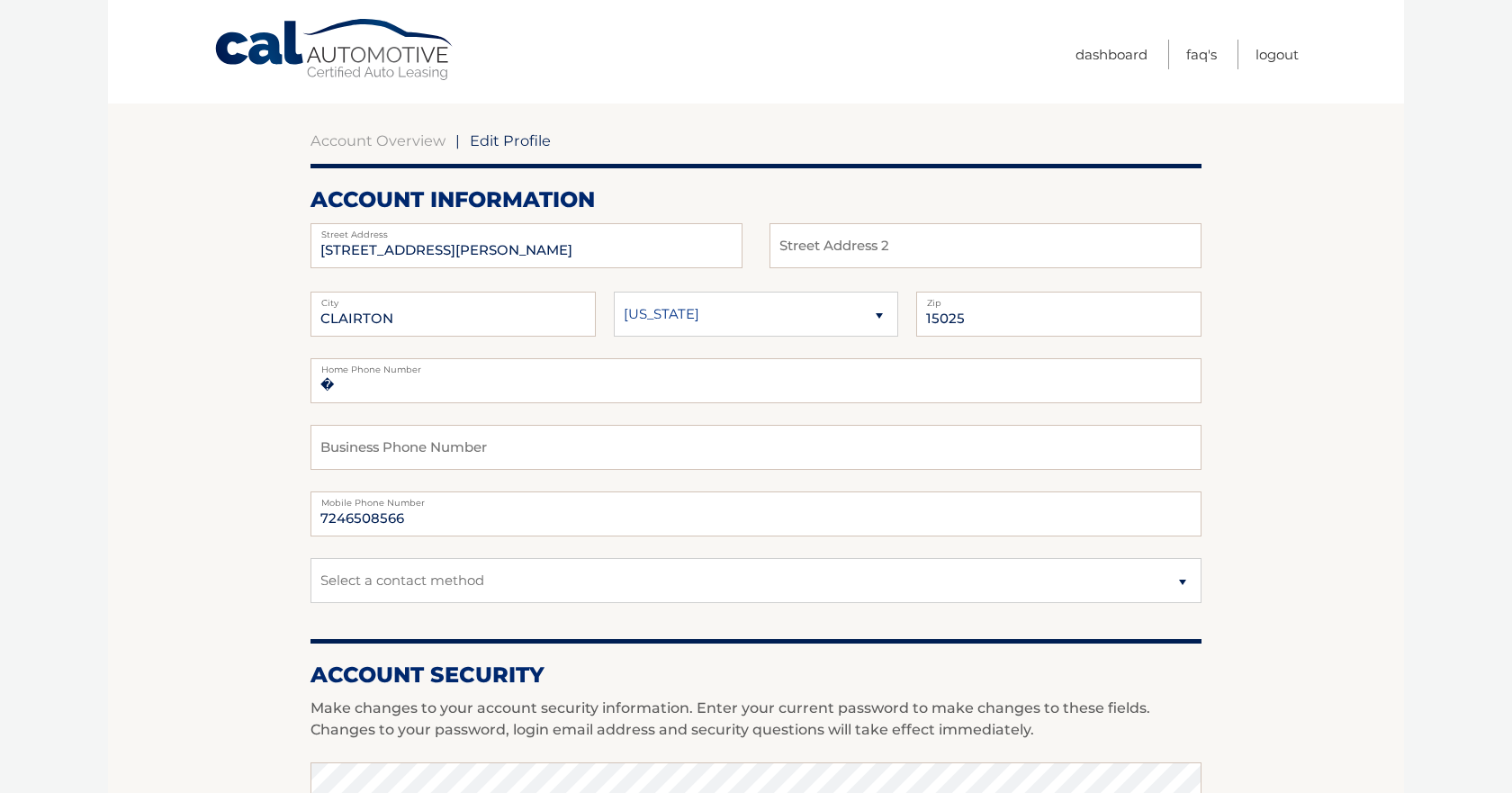
scroll to position [166, 0]
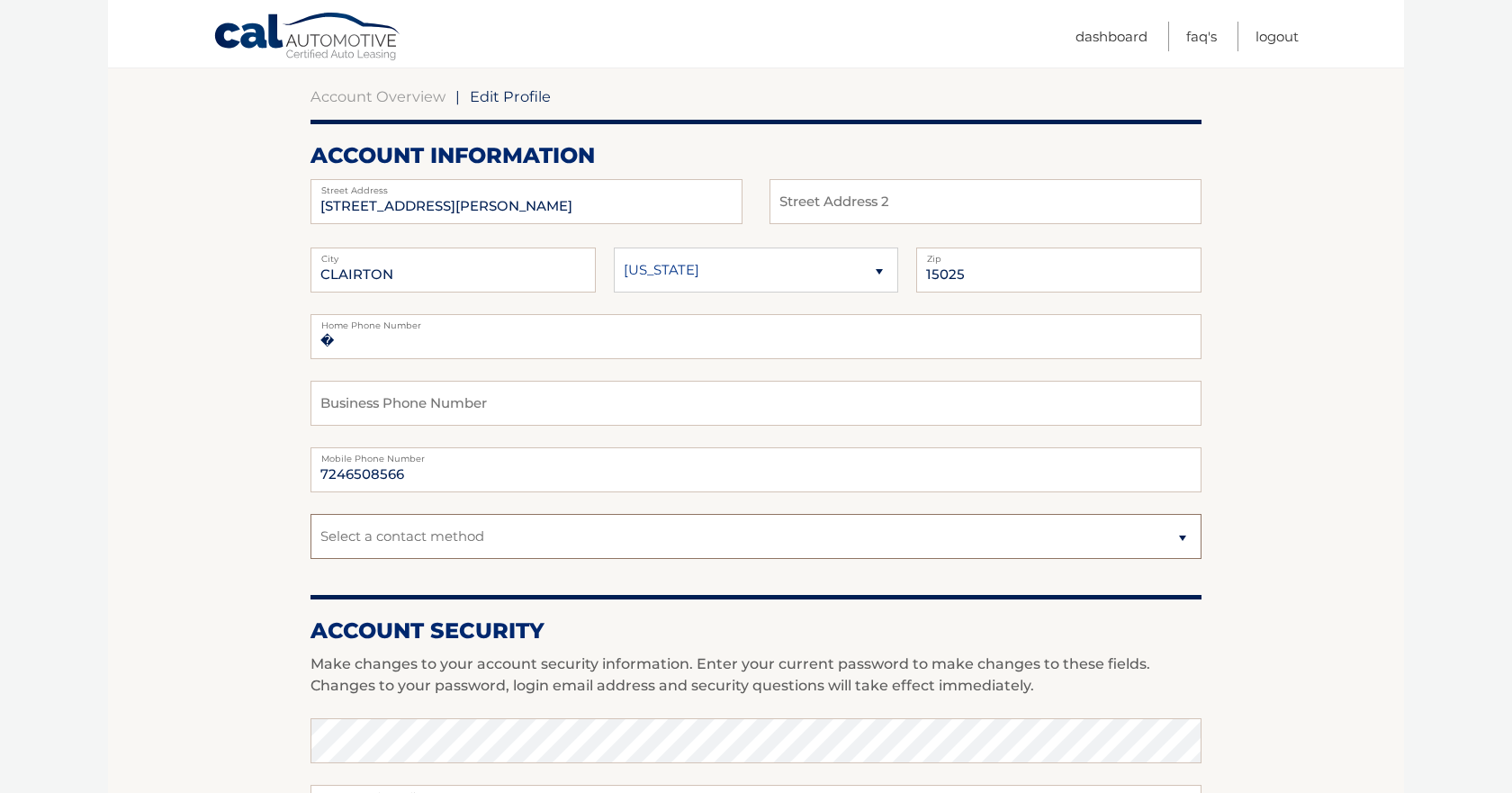
click at [741, 544] on select "Select a contact method Mobile Home" at bounding box center [756, 536] width 892 height 45
select select "1"
click at [311, 514] on select "Select a contact method Mobile Home" at bounding box center [756, 536] width 892 height 45
click at [131, 455] on section "Account Overview | Edit Profile account information [STREET_ADDRESS][PERSON_NAM…" at bounding box center [756, 710] width 1297 height 1310
click at [499, 345] on input "�" at bounding box center [756, 335] width 892 height 45
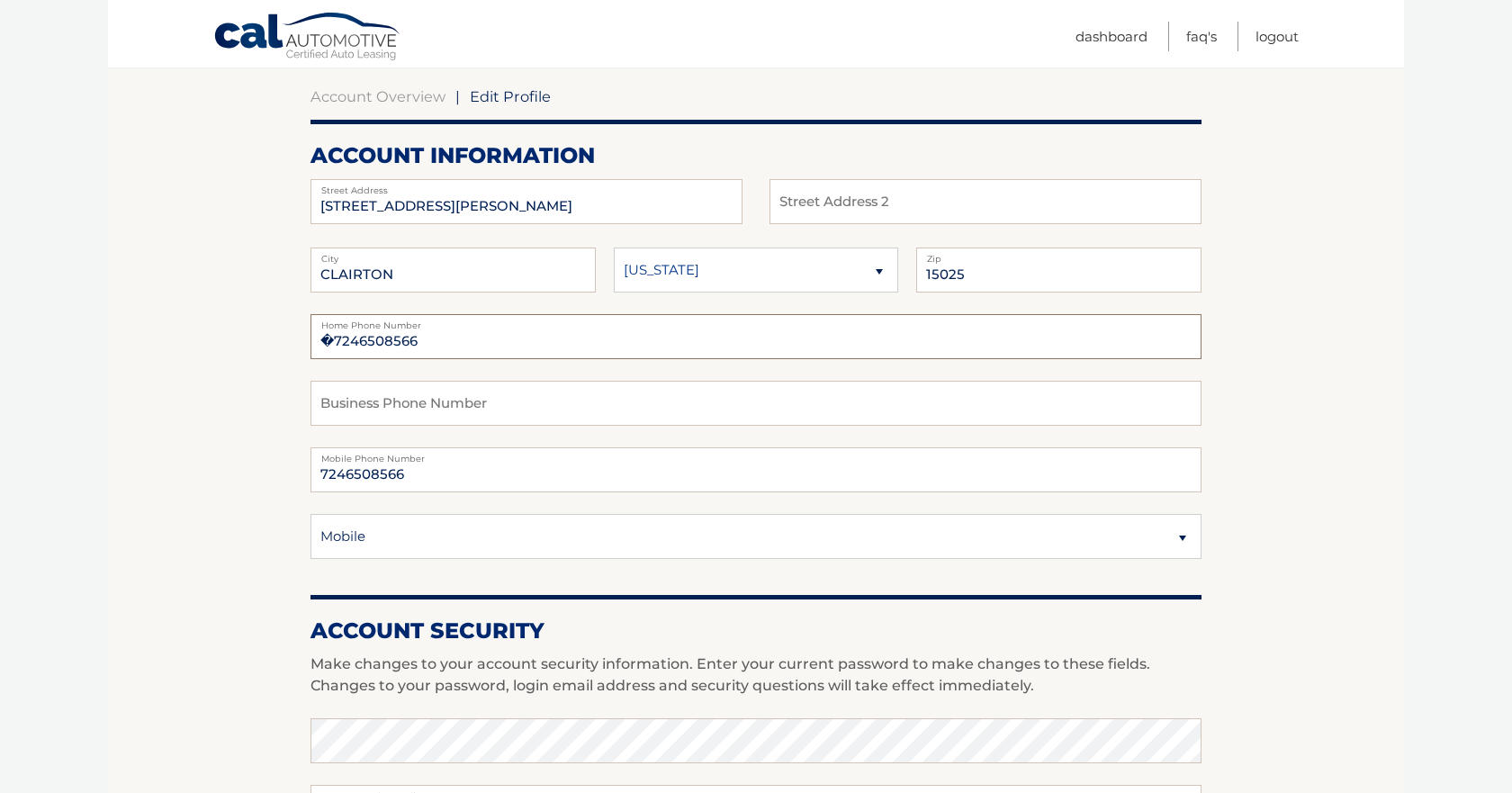
type input "�7246508566"
click at [216, 379] on section "Account Overview | Edit Profile account information [STREET_ADDRESS][PERSON_NAM…" at bounding box center [756, 710] width 1297 height 1310
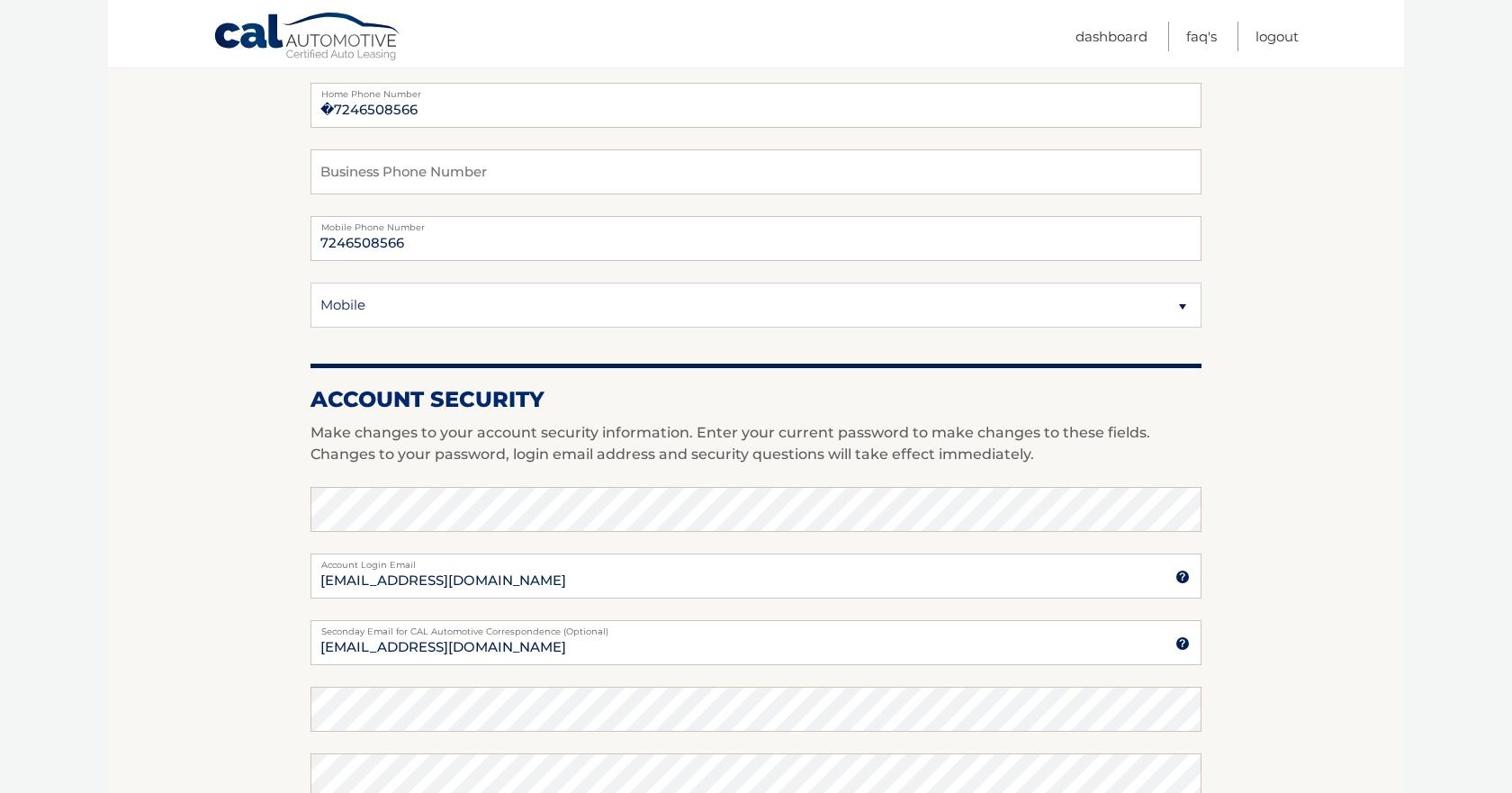
scroll to position [408, 0]
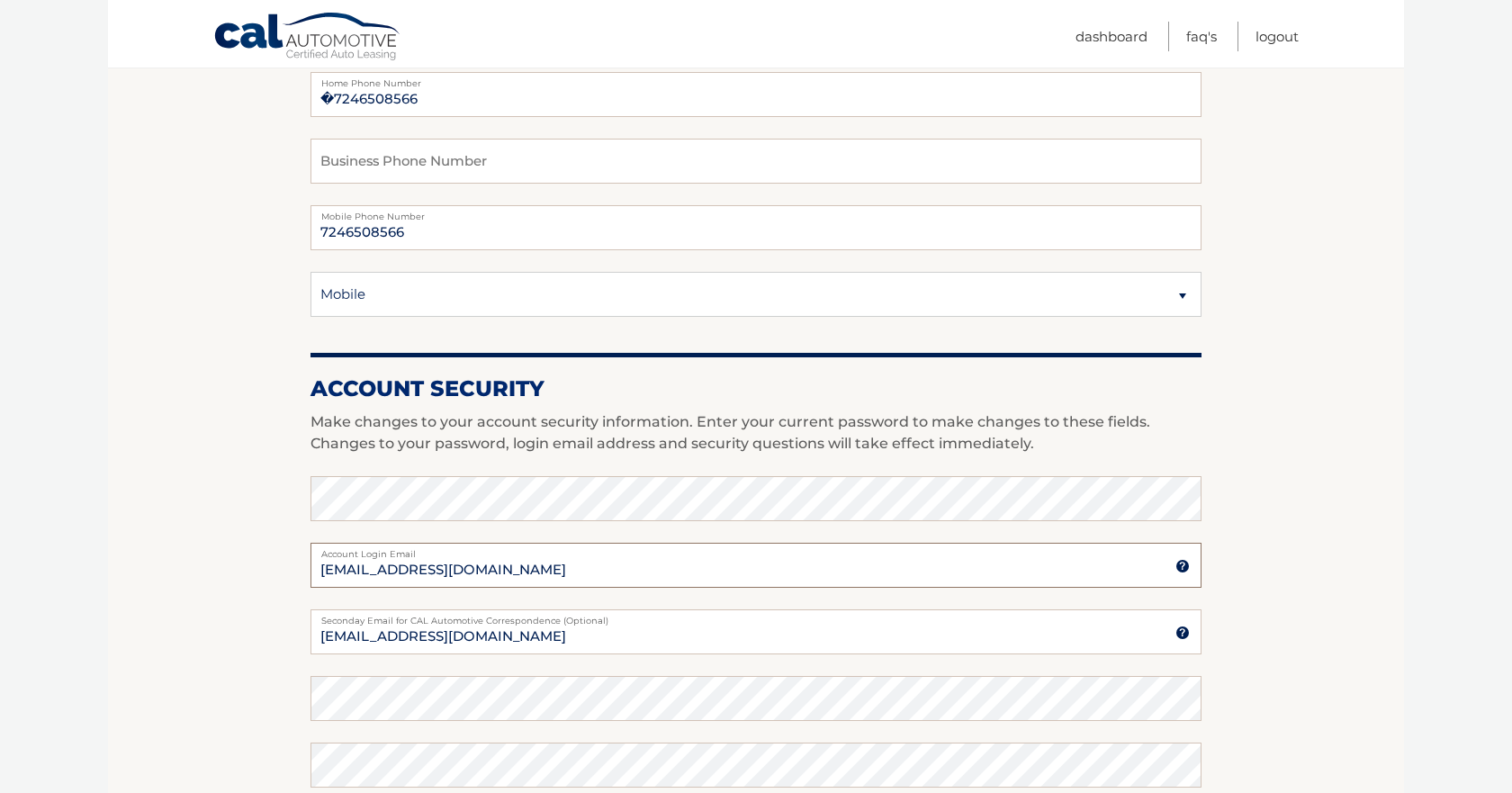
click at [510, 571] on input "[EMAIL_ADDRESS][DOMAIN_NAME]" at bounding box center [756, 565] width 892 height 45
type input "[EMAIL_ADDRESS][DOMAIN_NAME]"
click at [143, 593] on section "Account Overview | Edit Profile account information [STREET_ADDRESS][PERSON_NAM…" at bounding box center [756, 467] width 1297 height 1310
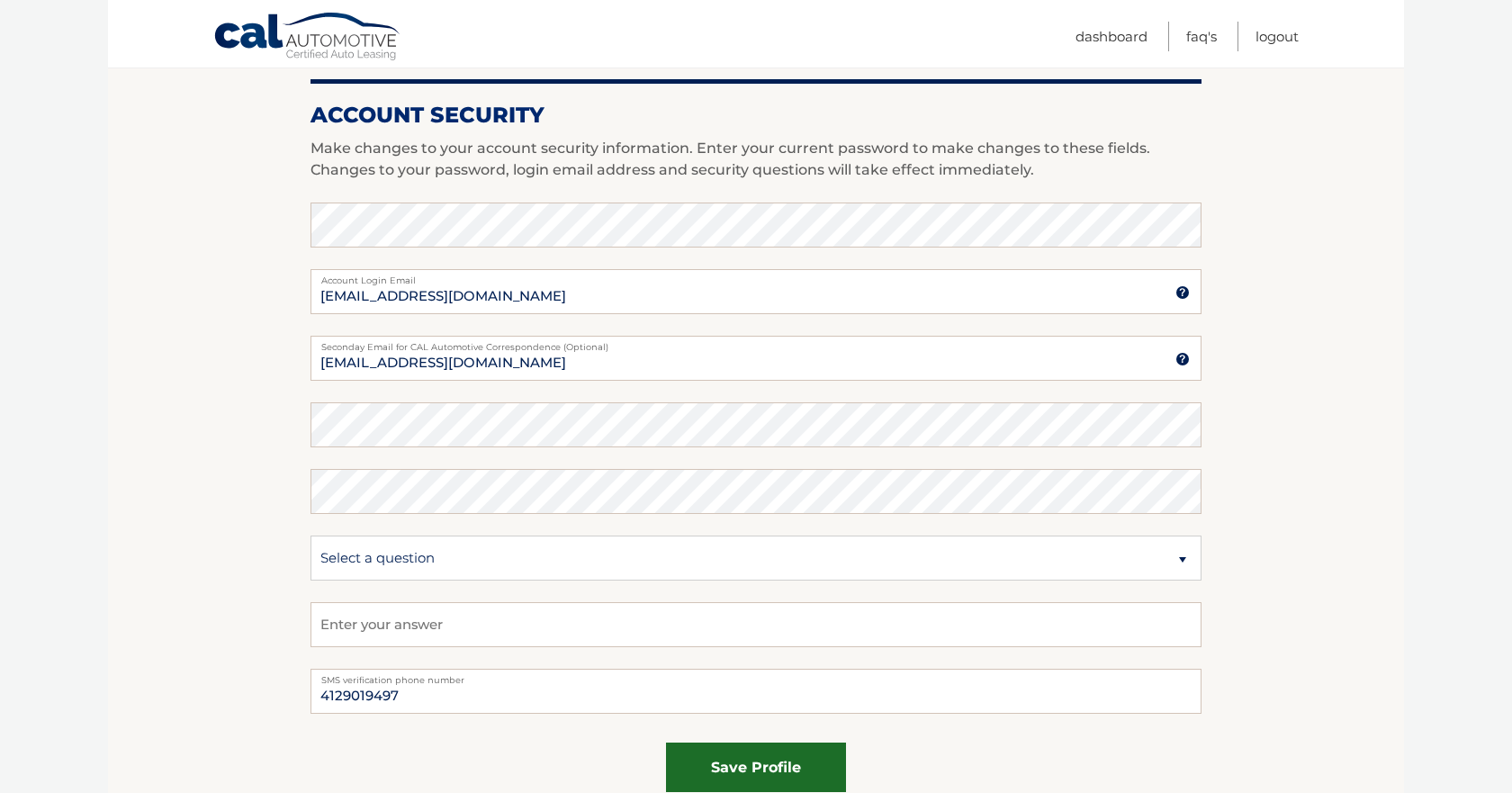
click at [755, 766] on button "save profile" at bounding box center [756, 767] width 180 height 50
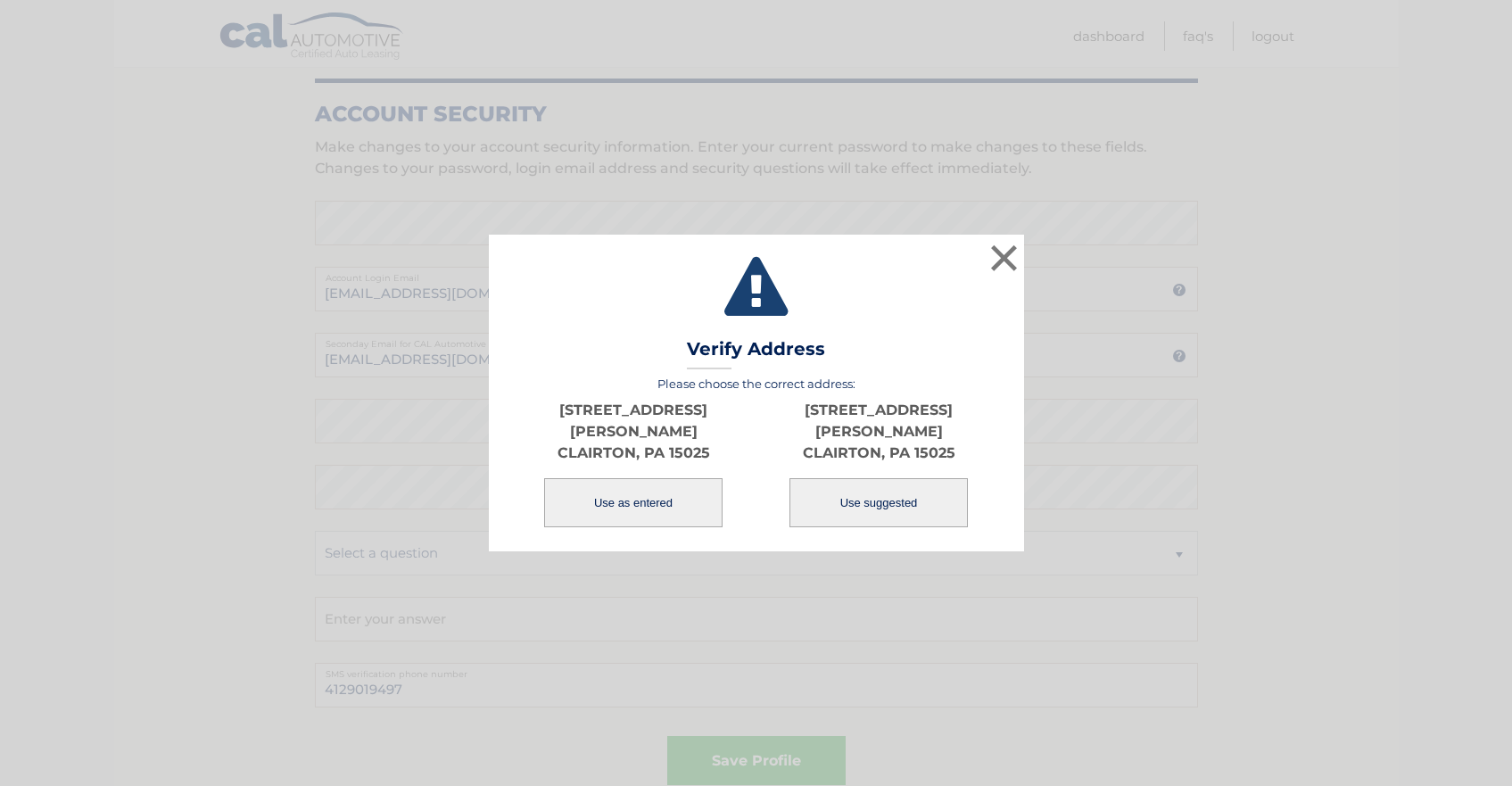
click at [870, 498] on button "Use suggested" at bounding box center [877, 503] width 178 height 49
type input "[STREET_ADDRESS][PERSON_NAME]"
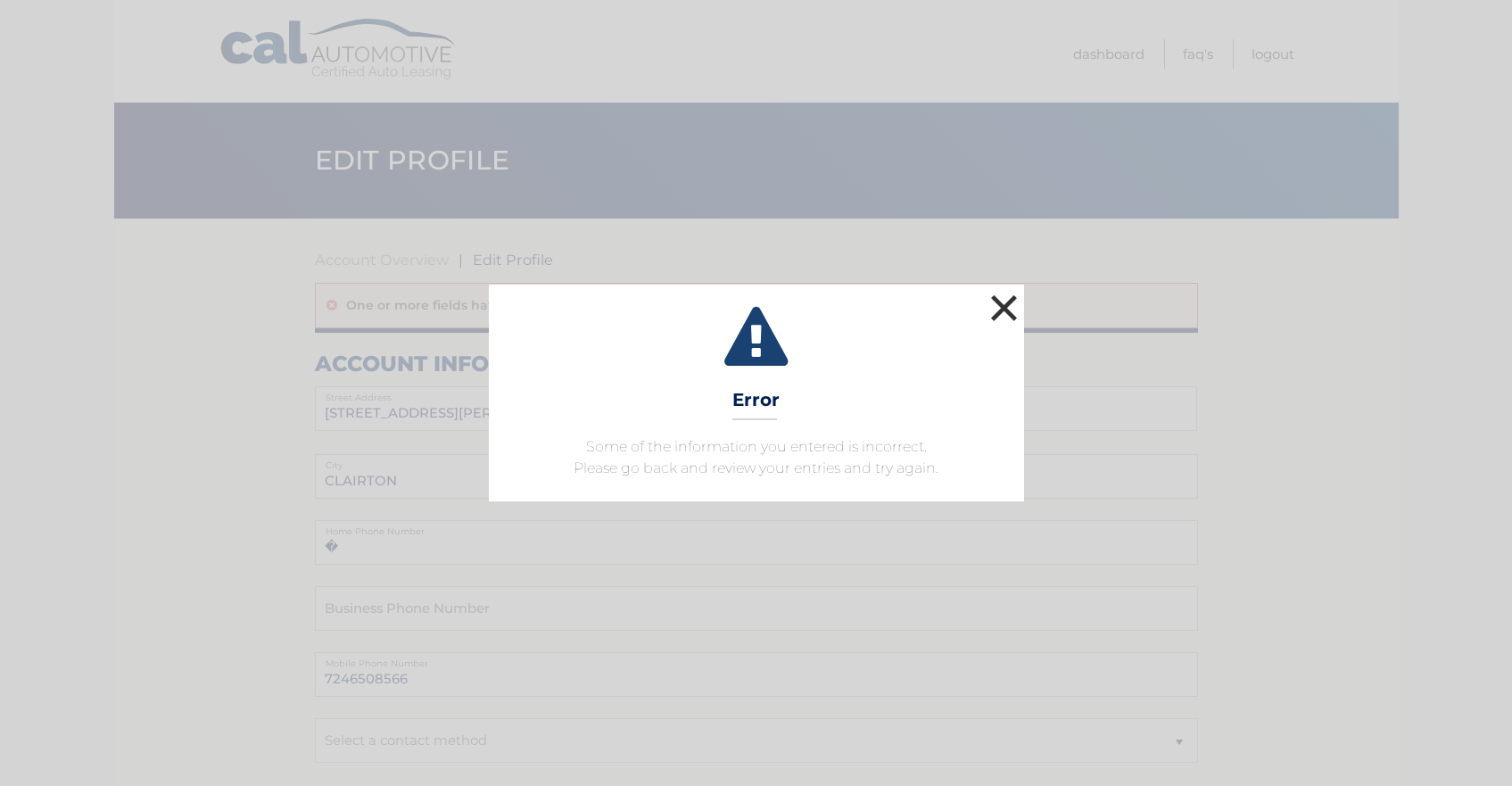
click at [1005, 311] on button "×" at bounding box center [1004, 308] width 35 height 35
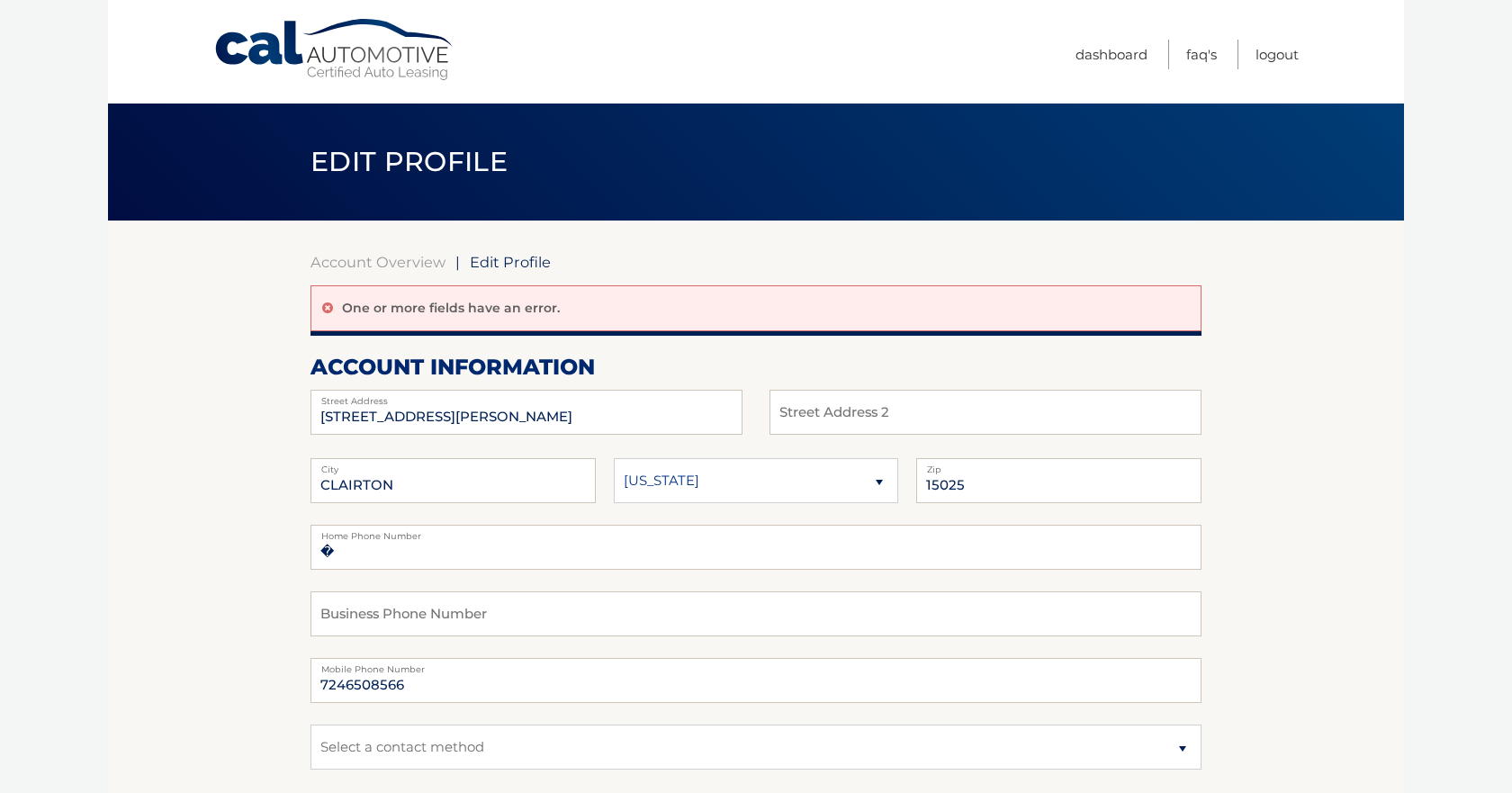
click at [95, 560] on body "Cal Automotive Menu Dashboard FAQ's Logout | Zip" at bounding box center [756, 396] width 1512 height 793
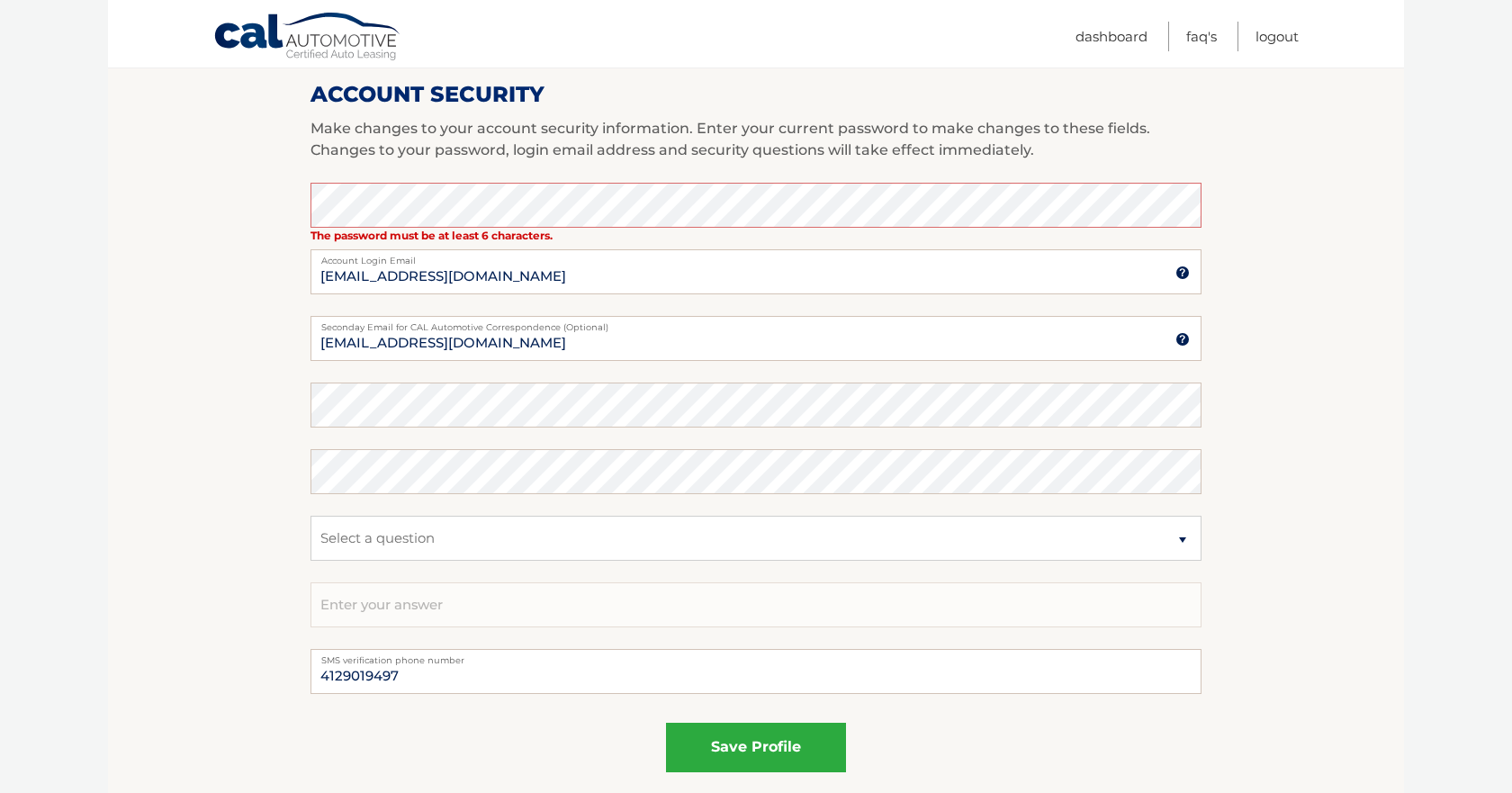
scroll to position [746, 0]
drag, startPoint x: 473, startPoint y: 280, endPoint x: 268, endPoint y: 284, distance: 205.0
click at [268, 284] on section "Account Overview | Edit Profile One or more fields have an error. account infor…" at bounding box center [756, 153] width 1297 height 1356
type input "[EMAIL_ADDRESS][DOMAIN_NAME]"
click at [0, 47] on nordpass-autofill-portal at bounding box center [0, 47] width 0 height 0
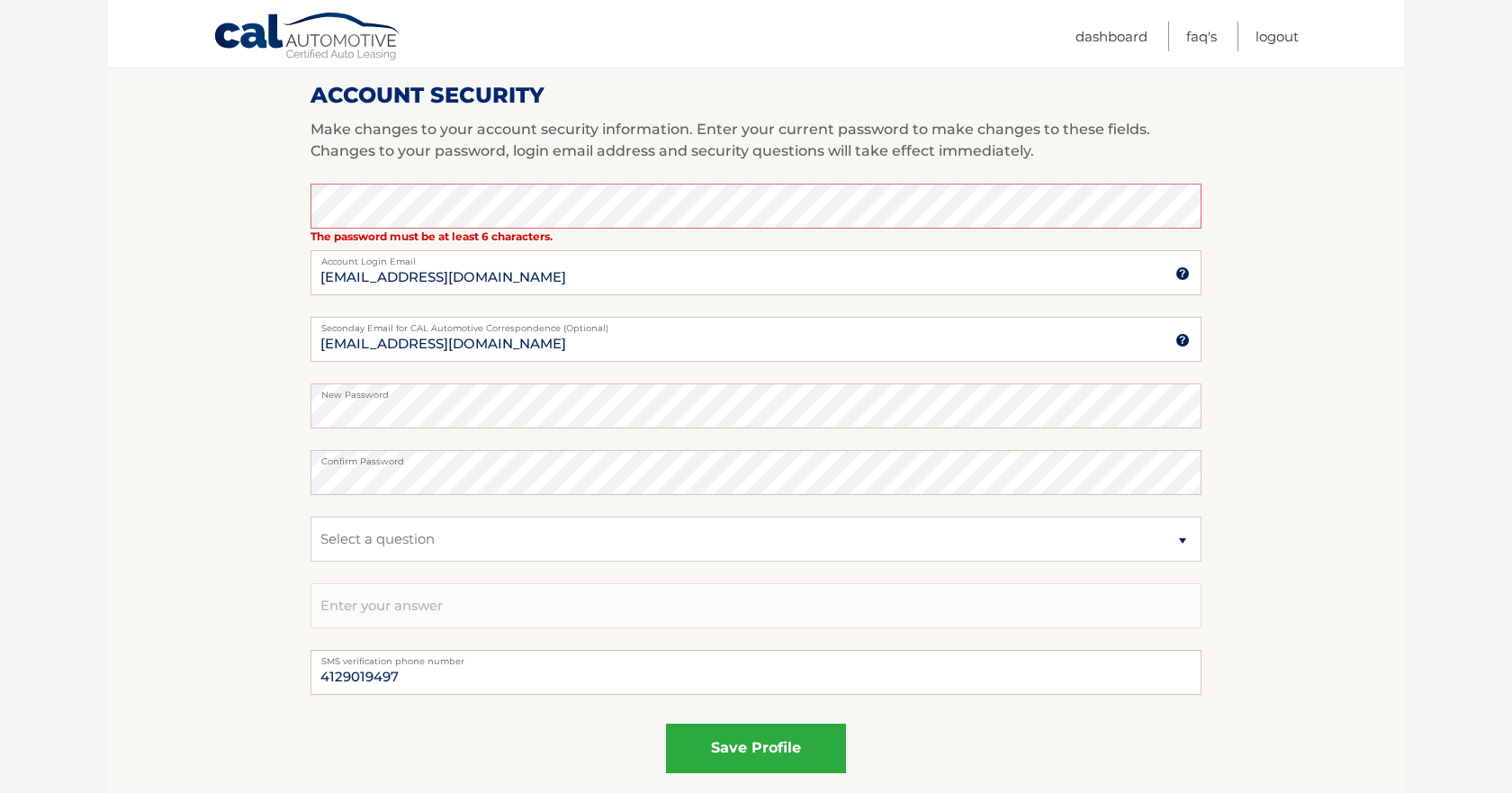
click at [0, 47] on nordpass-portal at bounding box center [0, 47] width 0 height 0
click at [600, 535] on select "Select a question What was the name of your elementary school? What is your mot…" at bounding box center [756, 538] width 892 height 45
select select "1"
click at [311, 516] on select "Select a question What was the name of your elementary school? What is your mot…" at bounding box center [756, 538] width 892 height 45
click at [525, 620] on input "text" at bounding box center [756, 605] width 892 height 45
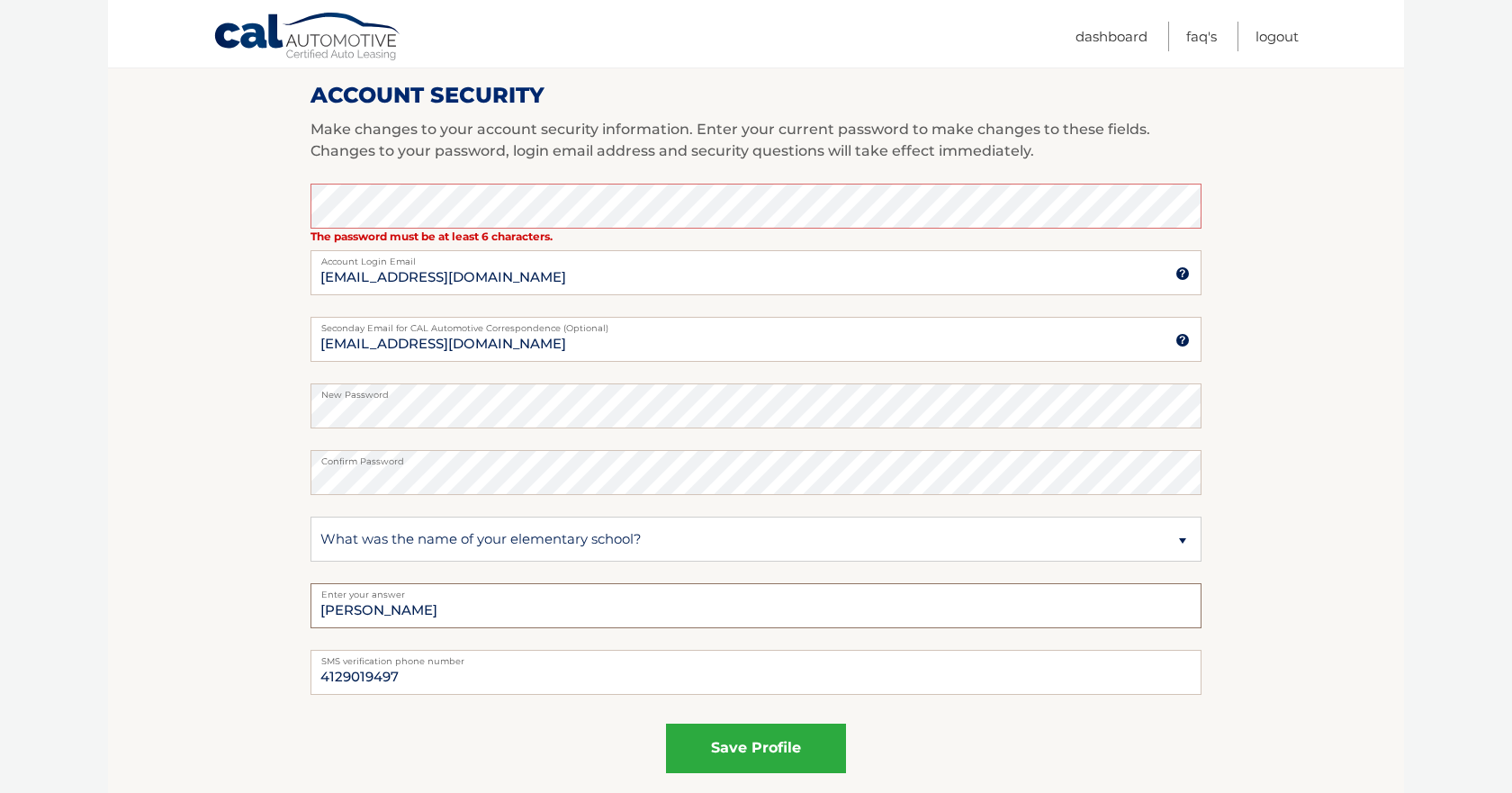
type input "Roosevelt"
drag, startPoint x: 465, startPoint y: 680, endPoint x: 96, endPoint y: 678, distance: 369.0
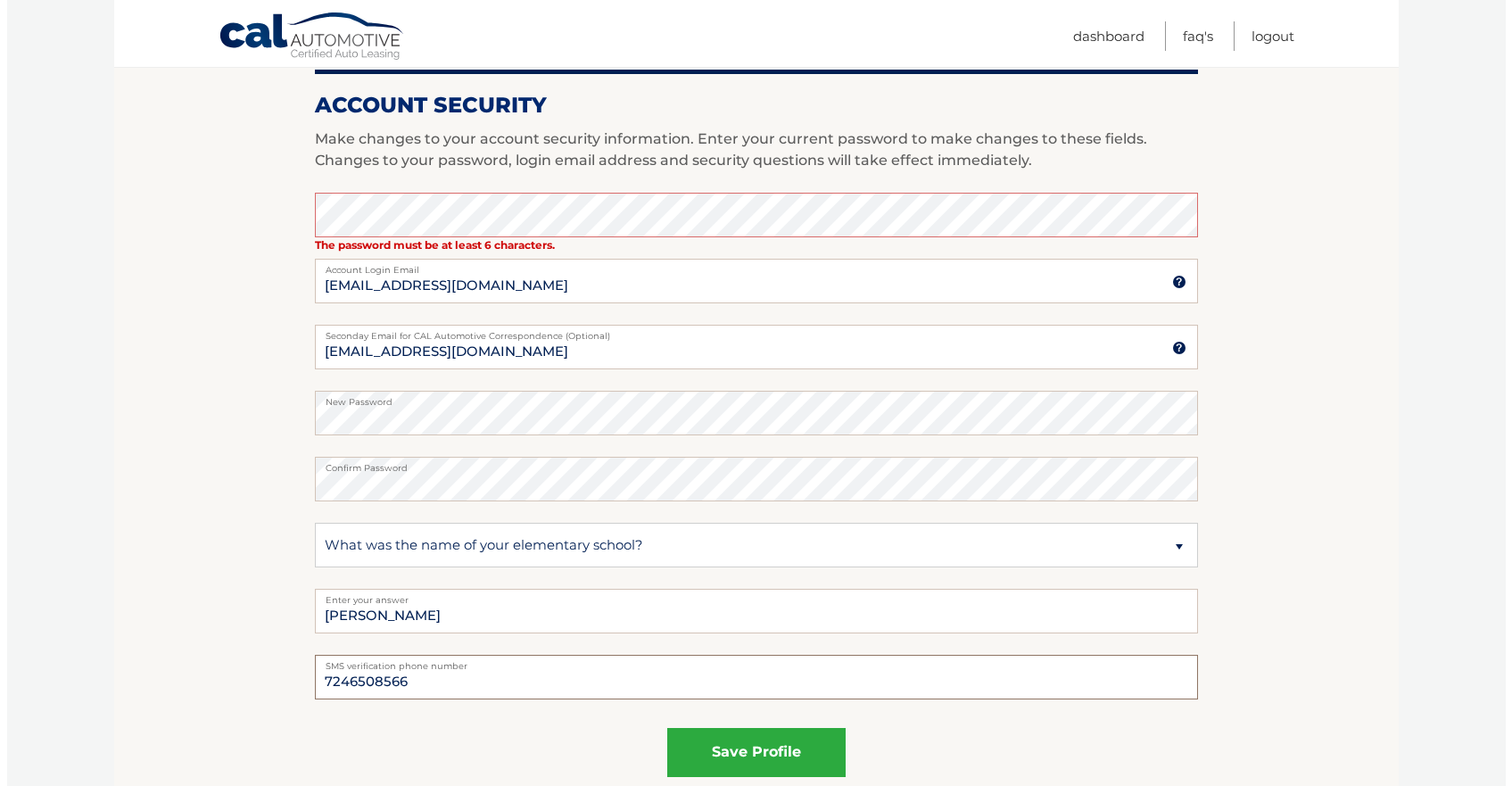
scroll to position [747, 0]
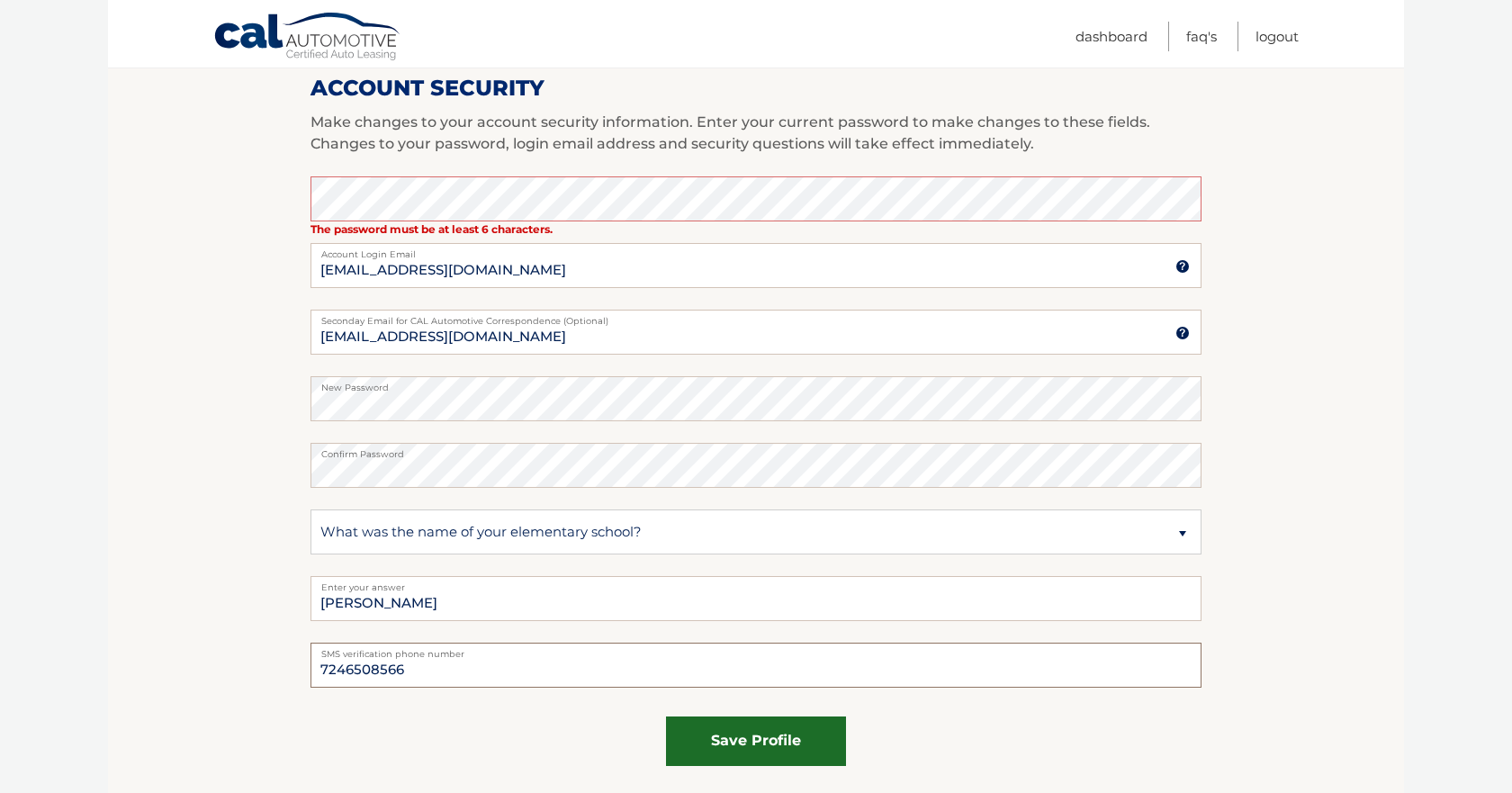
type input "7246508566"
click at [741, 744] on button "save profile" at bounding box center [756, 741] width 180 height 50
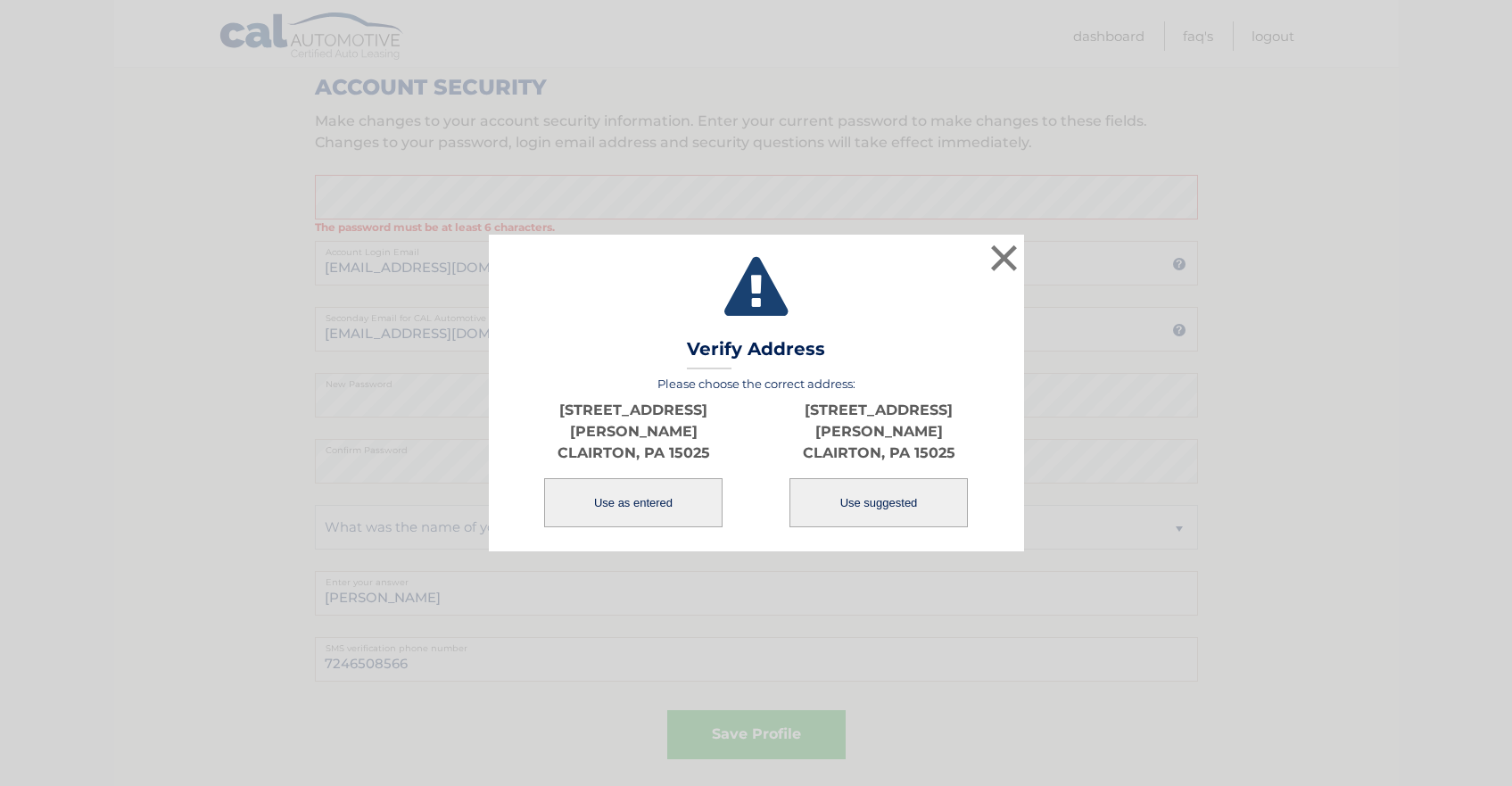
click at [0, 39] on nordpass-portal at bounding box center [0, 39] width 0 height 0
click at [864, 506] on button "Use suggested" at bounding box center [877, 503] width 178 height 49
type input "[STREET_ADDRESS][PERSON_NAME]"
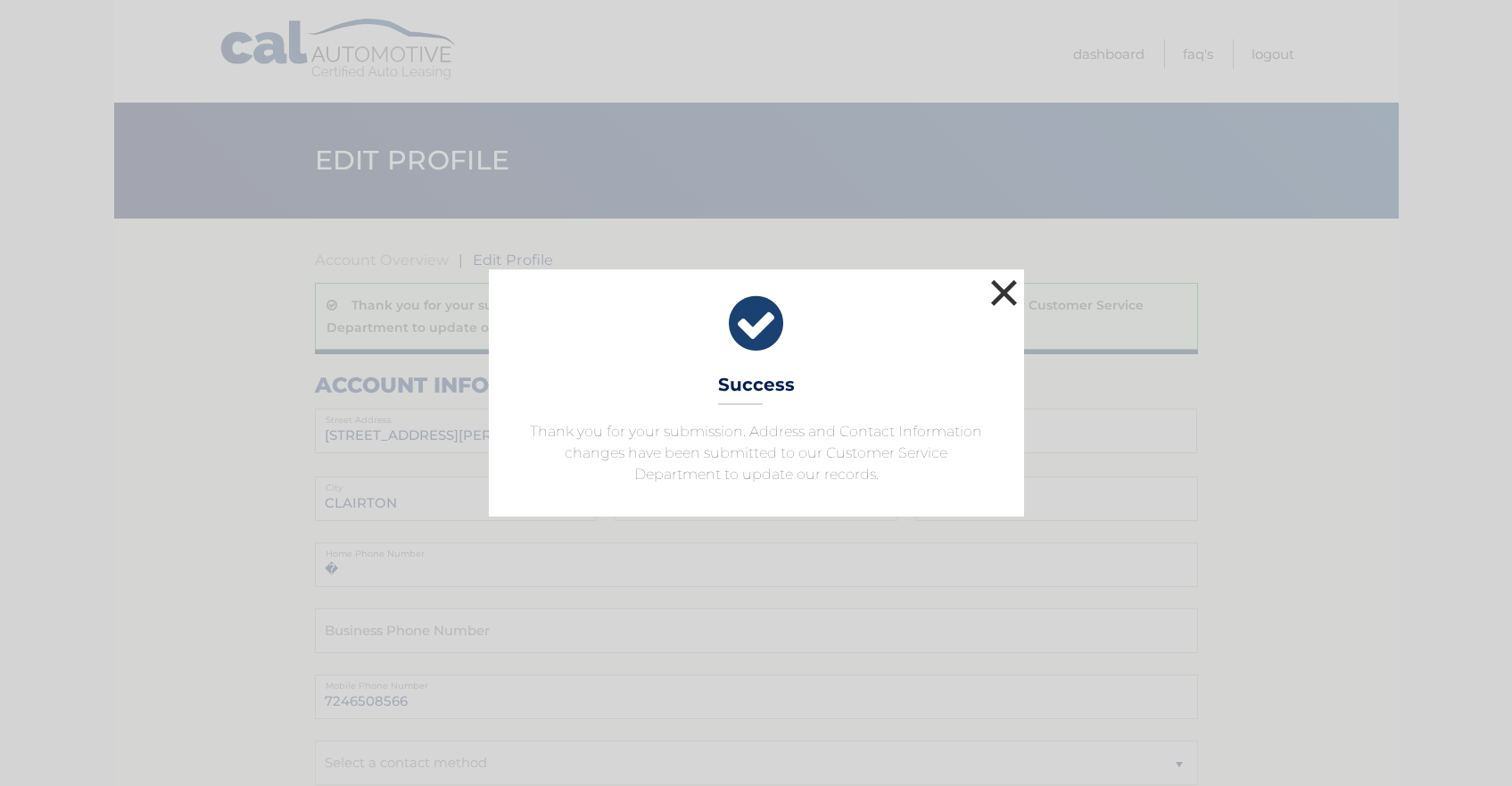
click at [1003, 289] on button "×" at bounding box center [1004, 292] width 35 height 35
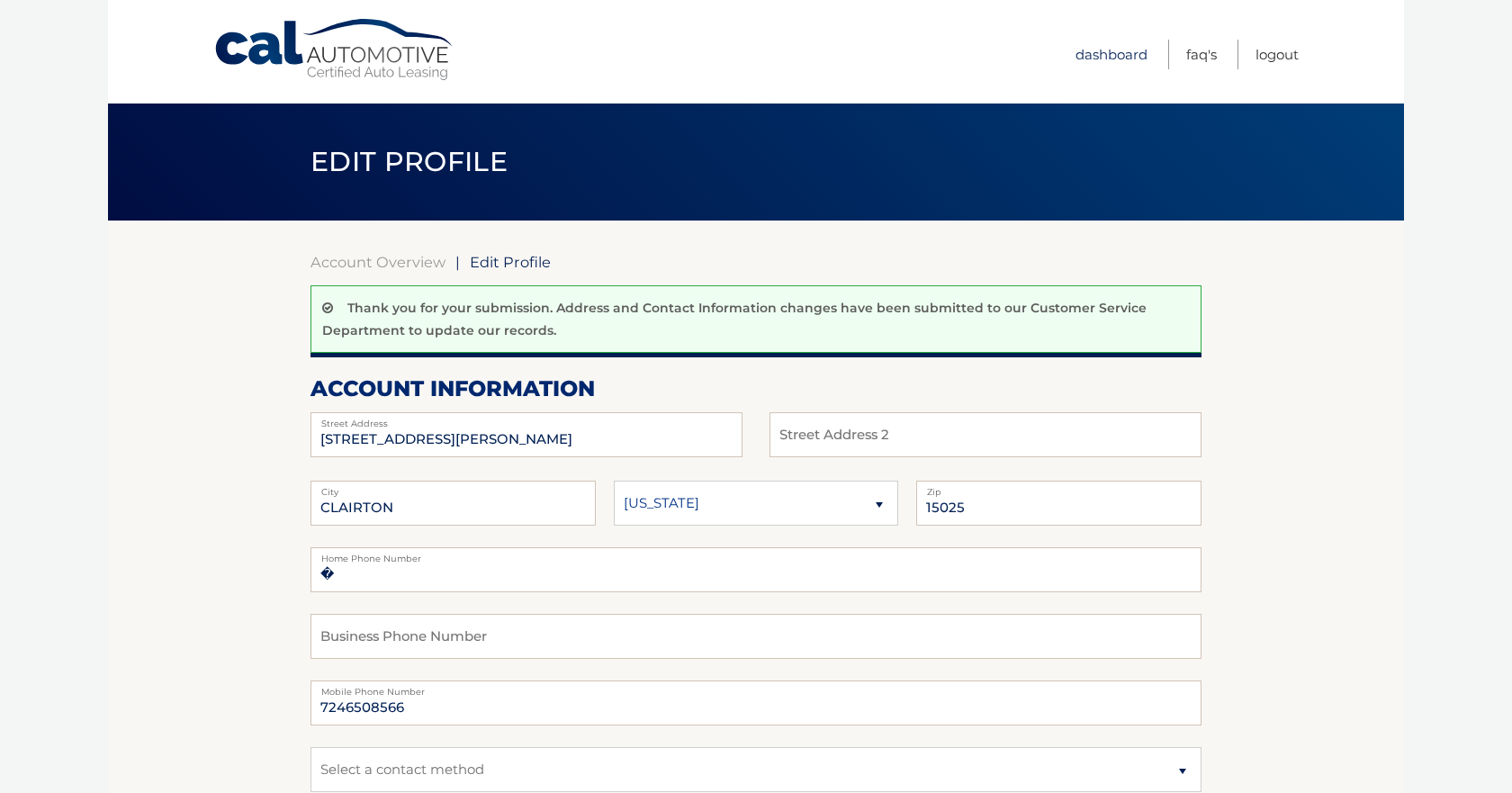
click at [1119, 57] on link "Dashboard" at bounding box center [1111, 55] width 72 height 30
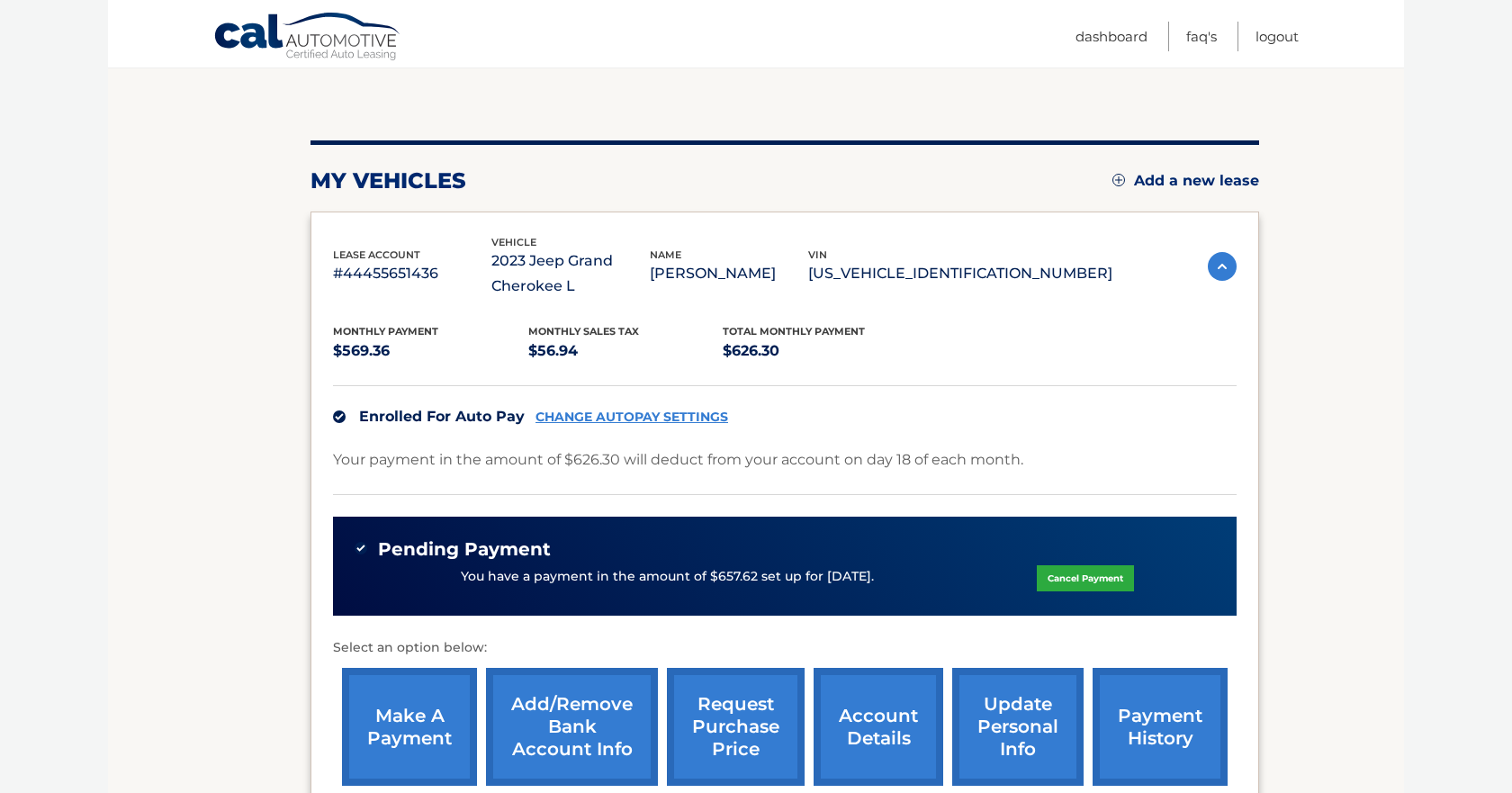
scroll to position [268, 0]
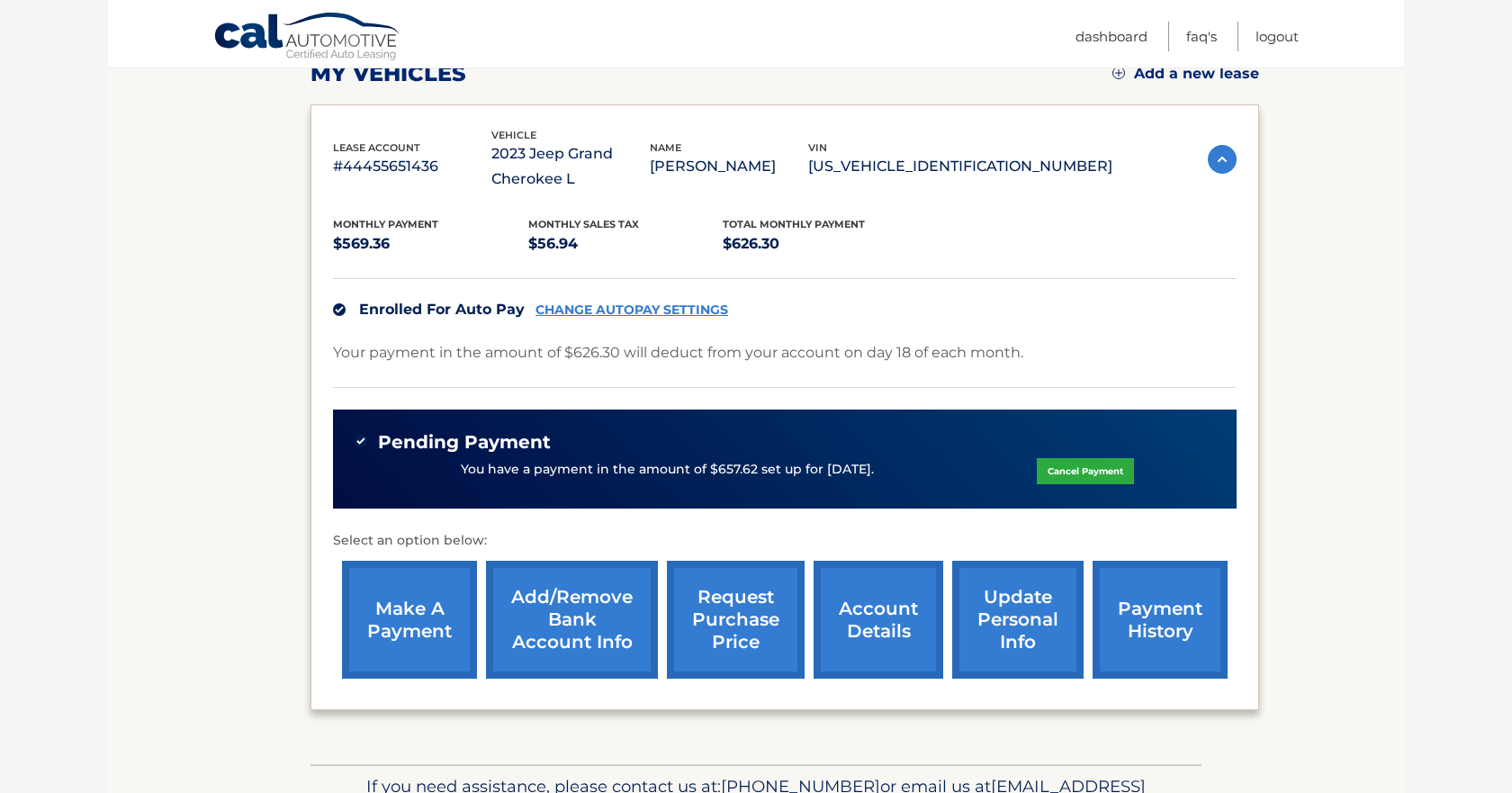
click at [889, 633] on link "account details" at bounding box center [879, 619] width 130 height 118
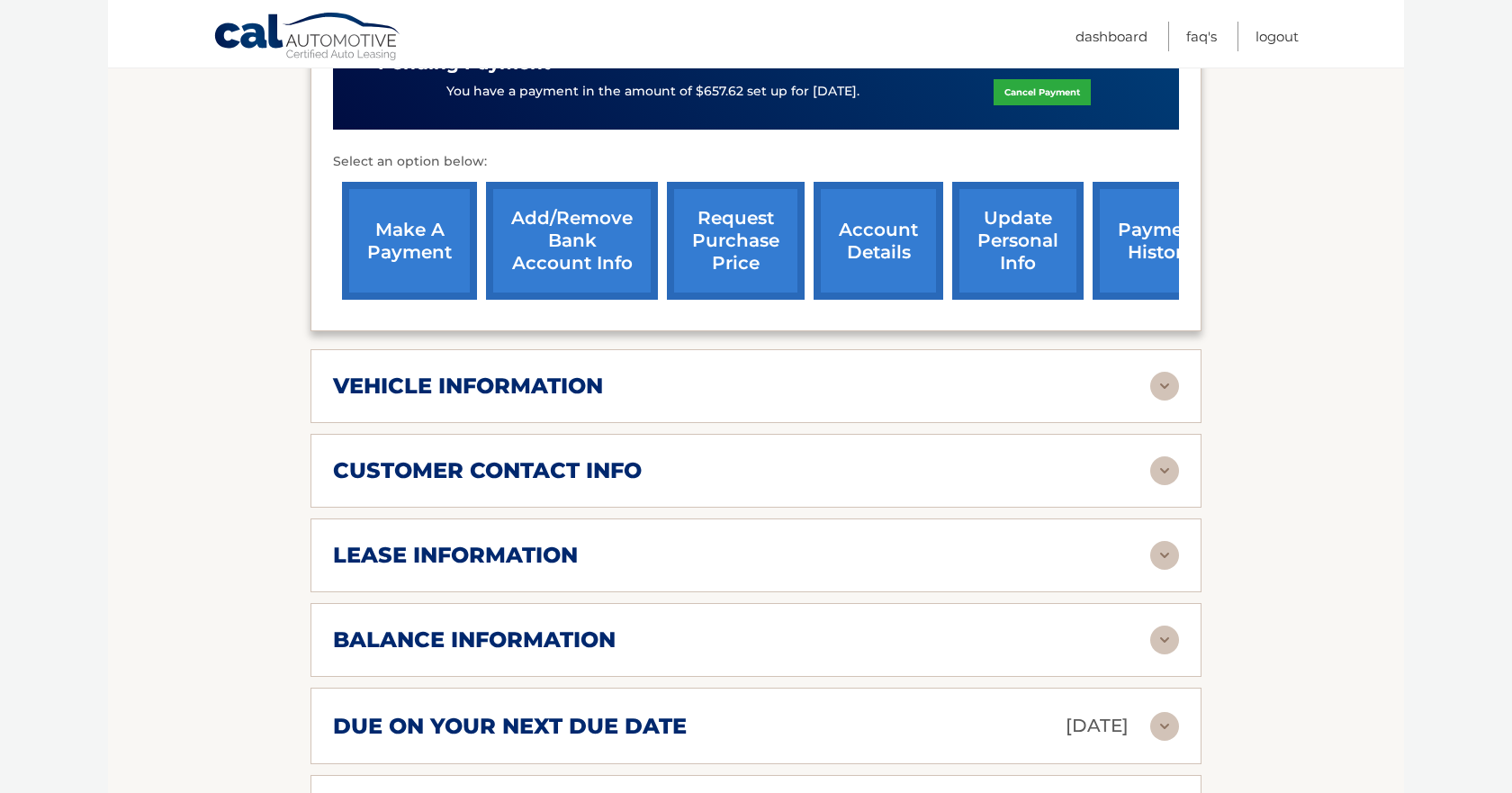
scroll to position [717, 0]
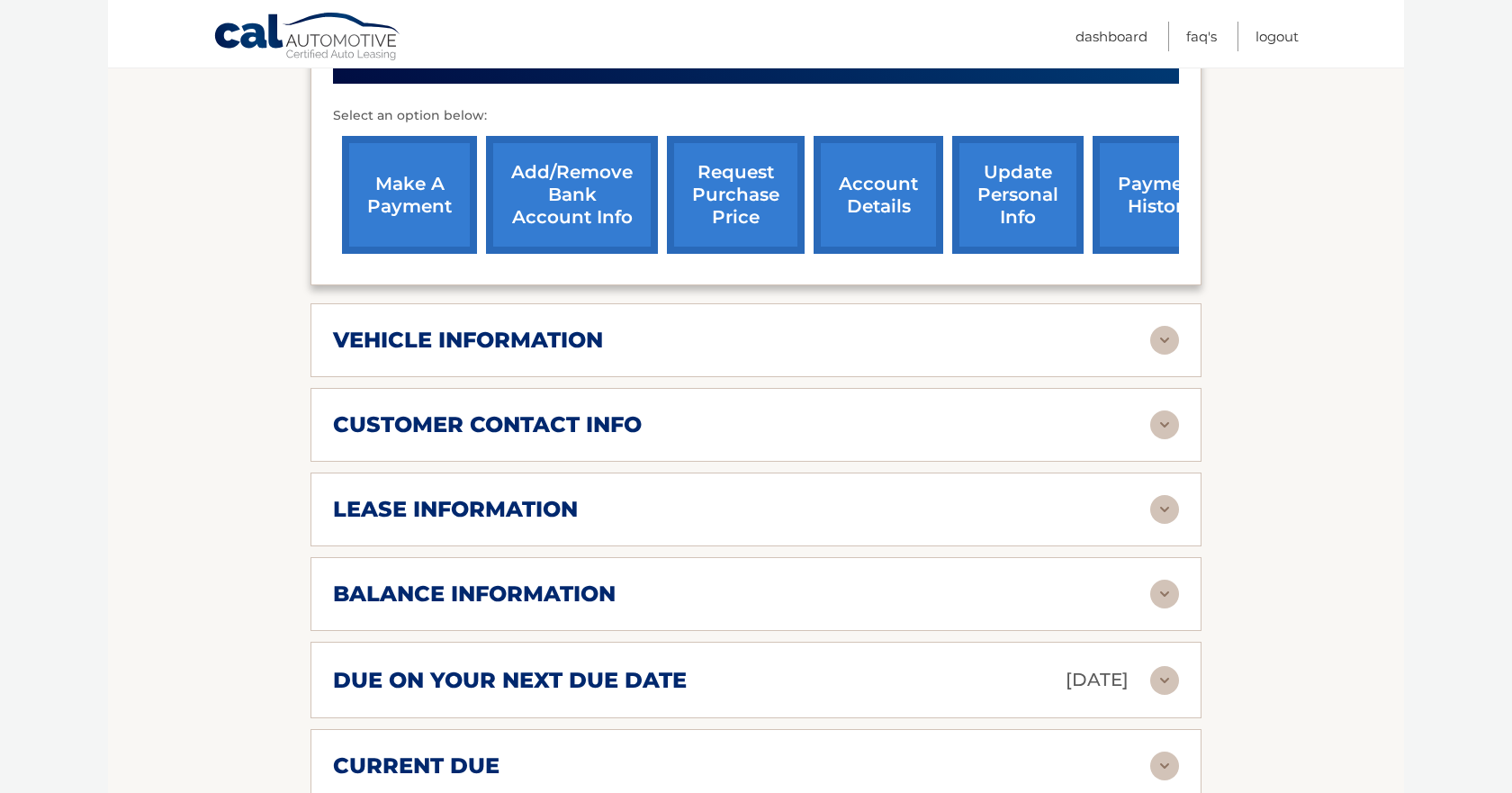
click at [429, 597] on h2 "balance information" at bounding box center [474, 594] width 283 height 27
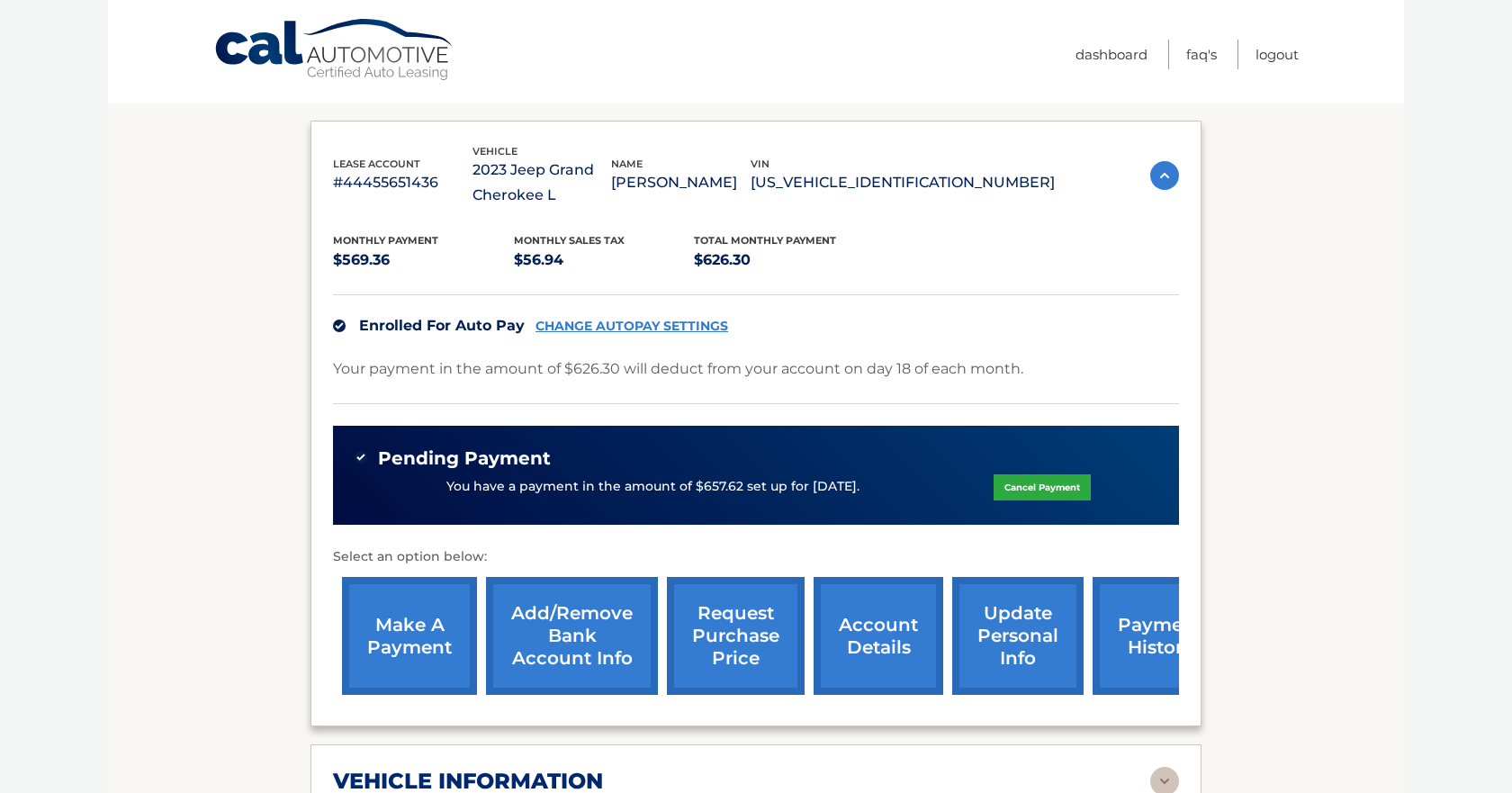
scroll to position [0, 0]
